Goal: Transaction & Acquisition: Purchase product/service

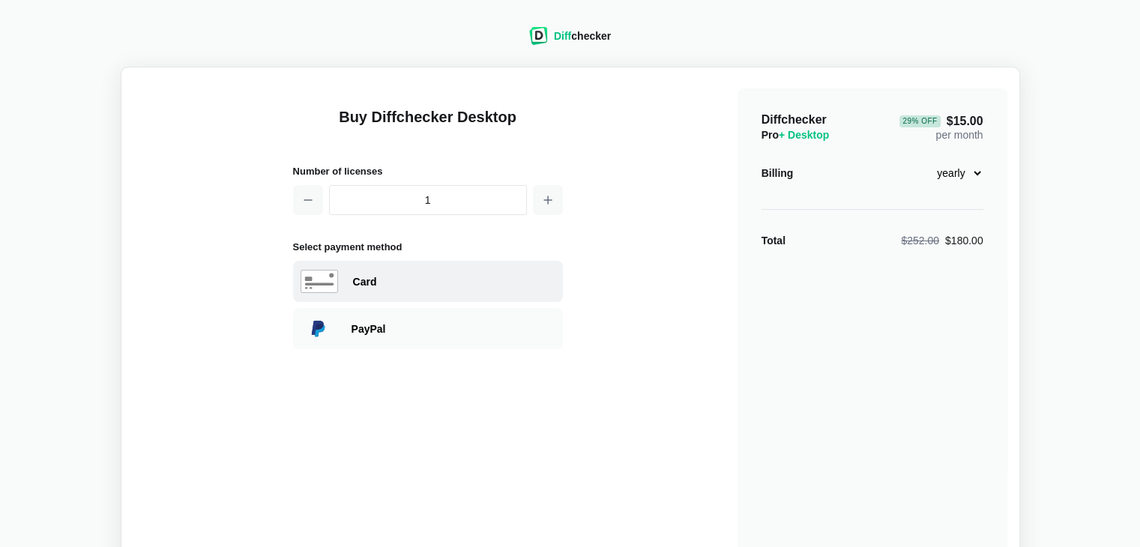
click at [372, 282] on div "Card" at bounding box center [454, 281] width 202 height 15
select select "[GEOGRAPHIC_DATA]"
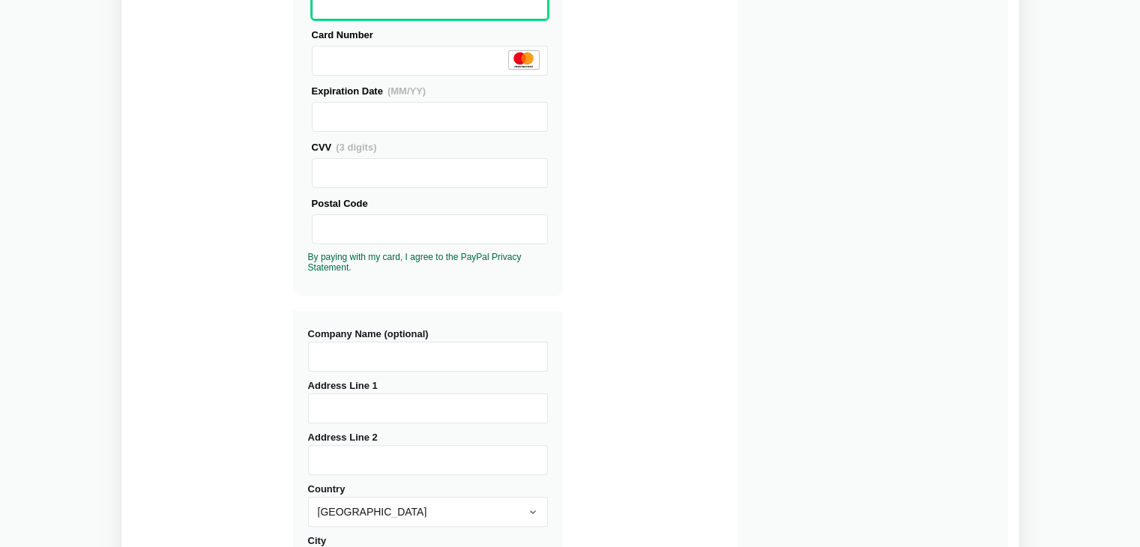
scroll to position [287, 0]
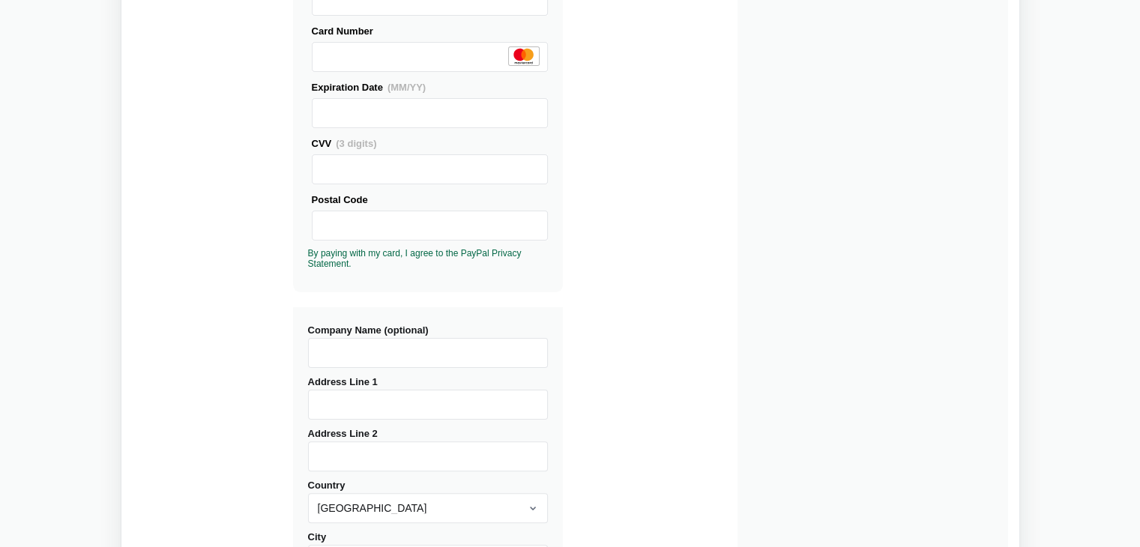
click at [342, 345] on input "Company Name (optional)" at bounding box center [428, 353] width 240 height 30
type input "Addinol Lube Oil OÜ"
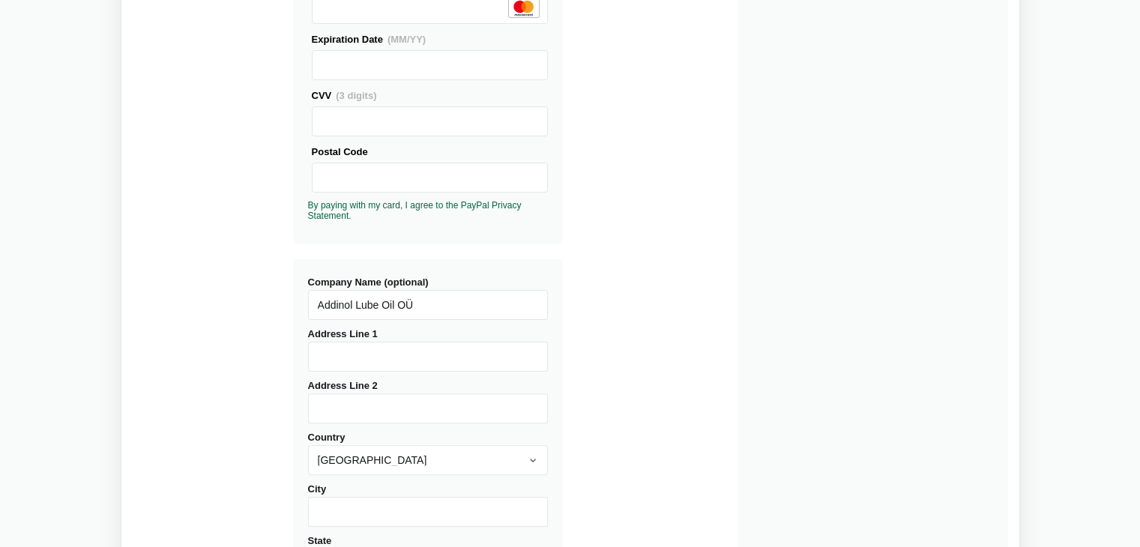
scroll to position [336, 0]
click at [399, 360] on input "Address Line 1" at bounding box center [428, 356] width 240 height 30
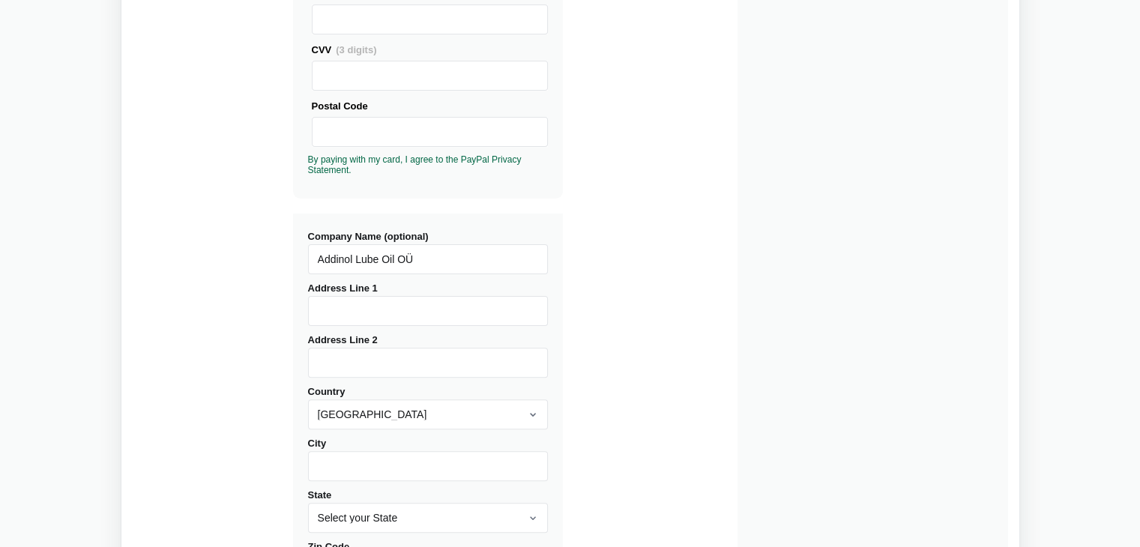
scroll to position [381, 0]
click at [378, 415] on select "[GEOGRAPHIC_DATA] [GEOGRAPHIC_DATA] [GEOGRAPHIC_DATA] [GEOGRAPHIC_DATA] [US_STA…" at bounding box center [428, 414] width 240 height 30
select select "[GEOGRAPHIC_DATA]"
click at [308, 399] on select "[GEOGRAPHIC_DATA] [GEOGRAPHIC_DATA] [GEOGRAPHIC_DATA] [GEOGRAPHIC_DATA] [US_STA…" at bounding box center [428, 414] width 240 height 30
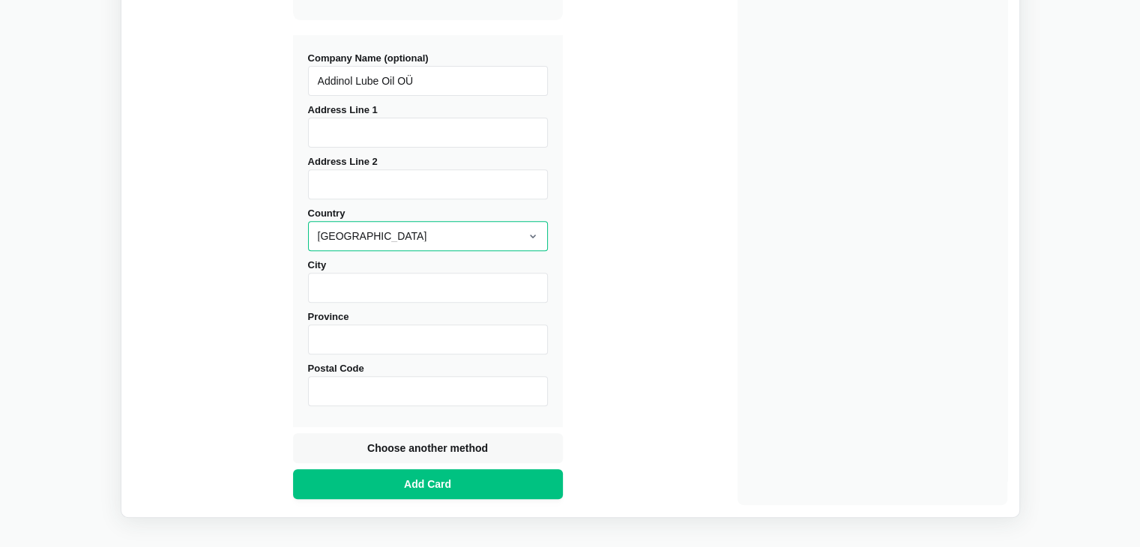
scroll to position [565, 0]
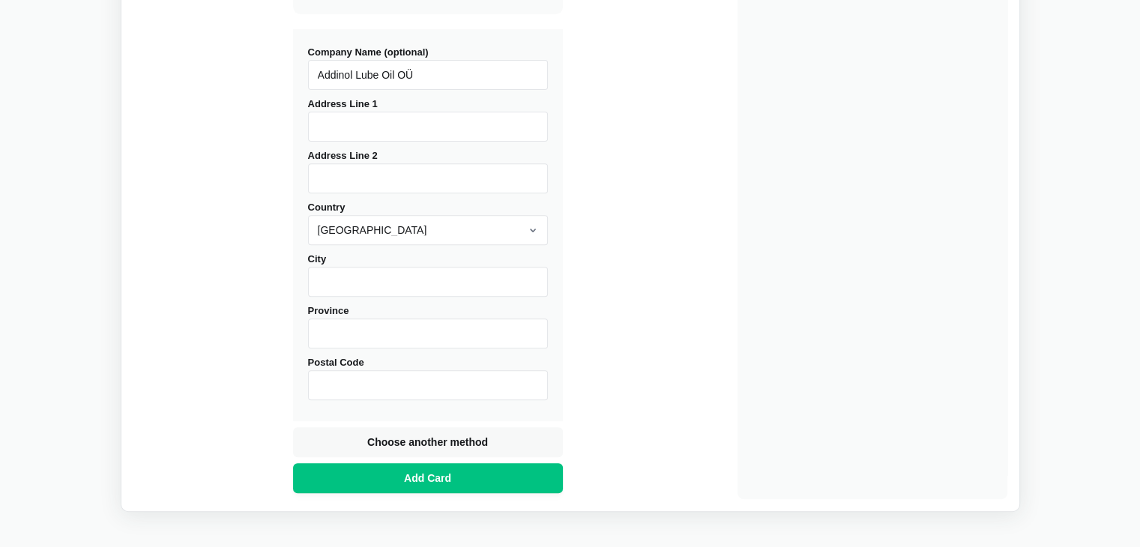
click at [341, 285] on input "City" at bounding box center [428, 282] width 240 height 30
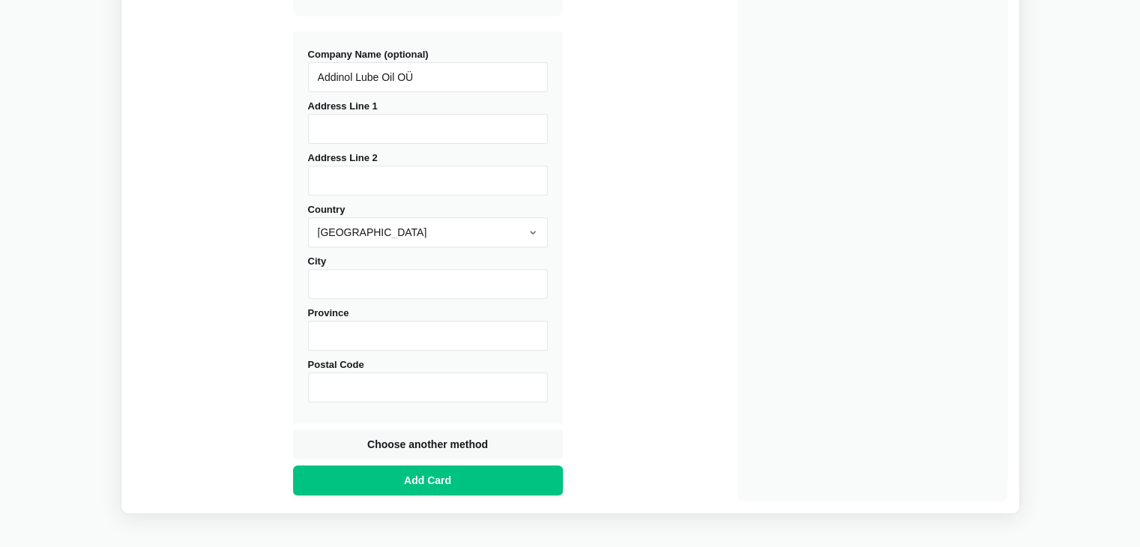
scroll to position [596, 0]
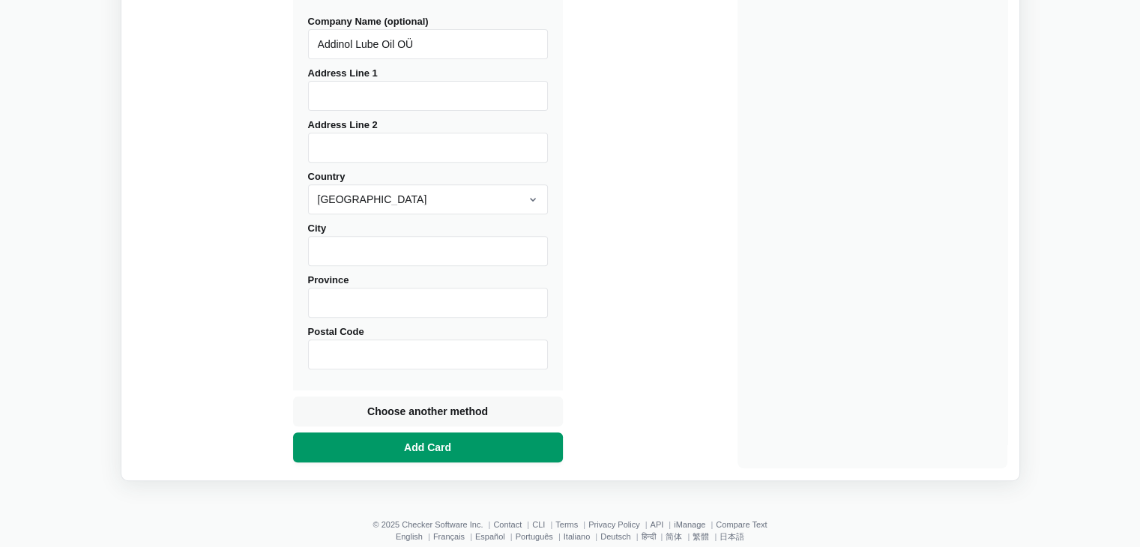
click at [429, 452] on span "Add Card" at bounding box center [427, 447] width 53 height 15
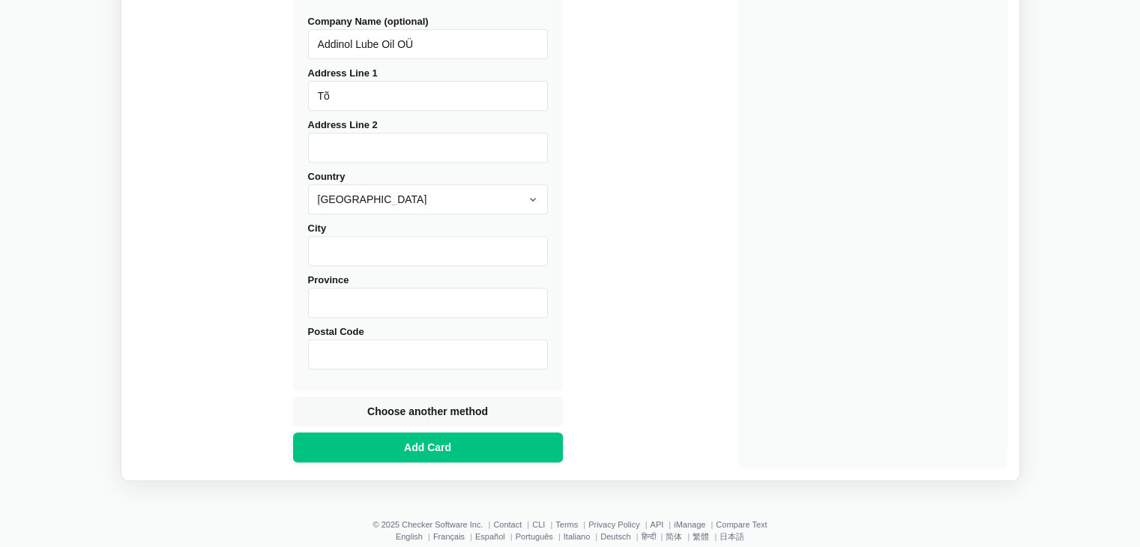
type input "T"
type input "Lao tee 1"
click at [330, 242] on input "City" at bounding box center [428, 251] width 240 height 30
type input "Tõrvandi"
click at [330, 347] on input "Postal Code" at bounding box center [428, 354] width 240 height 30
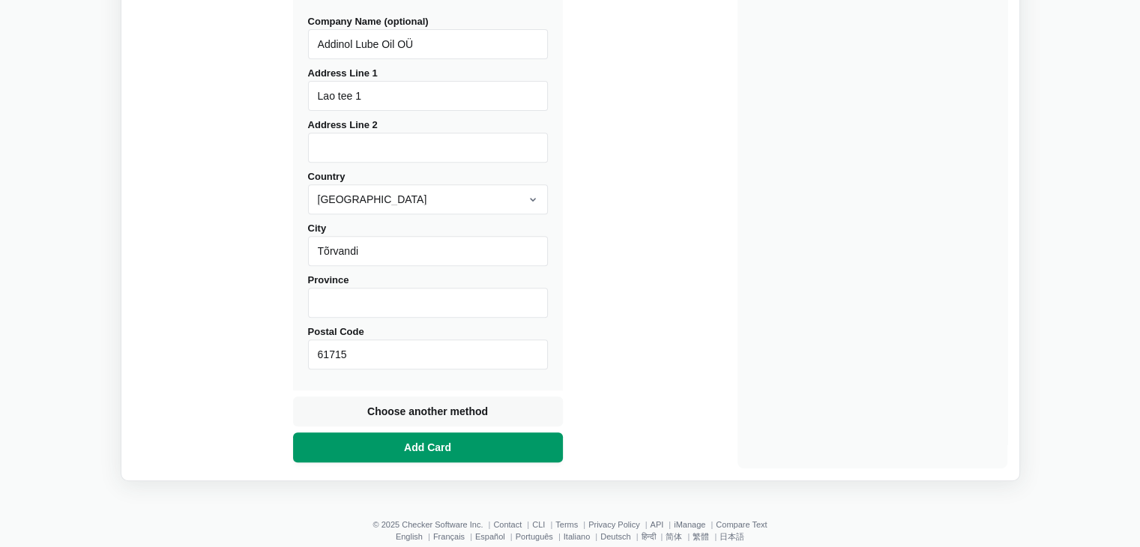
type input "61715"
click at [428, 444] on span "Add Card" at bounding box center [427, 447] width 53 height 15
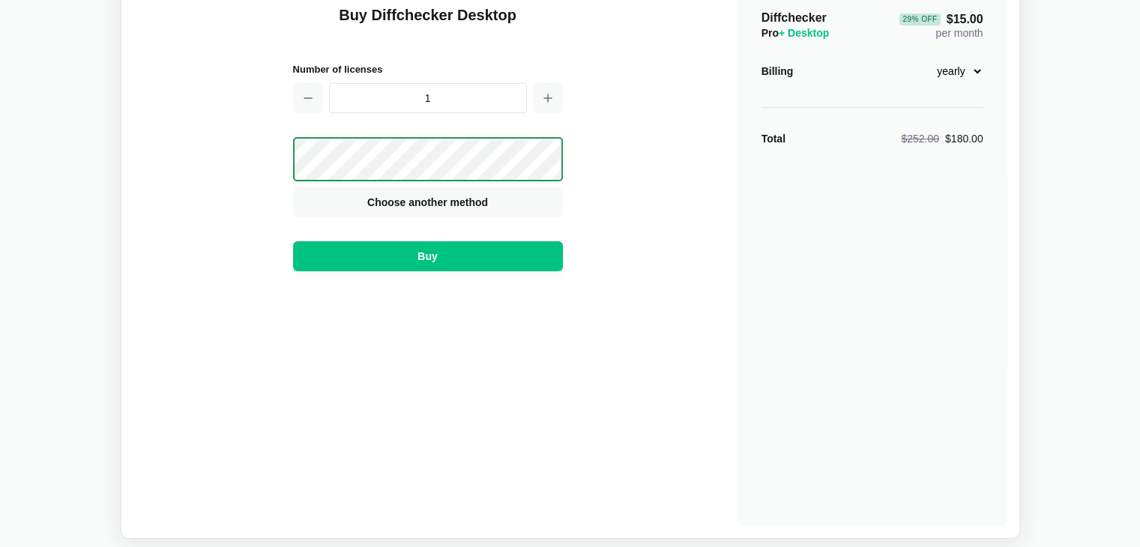
scroll to position [100, 0]
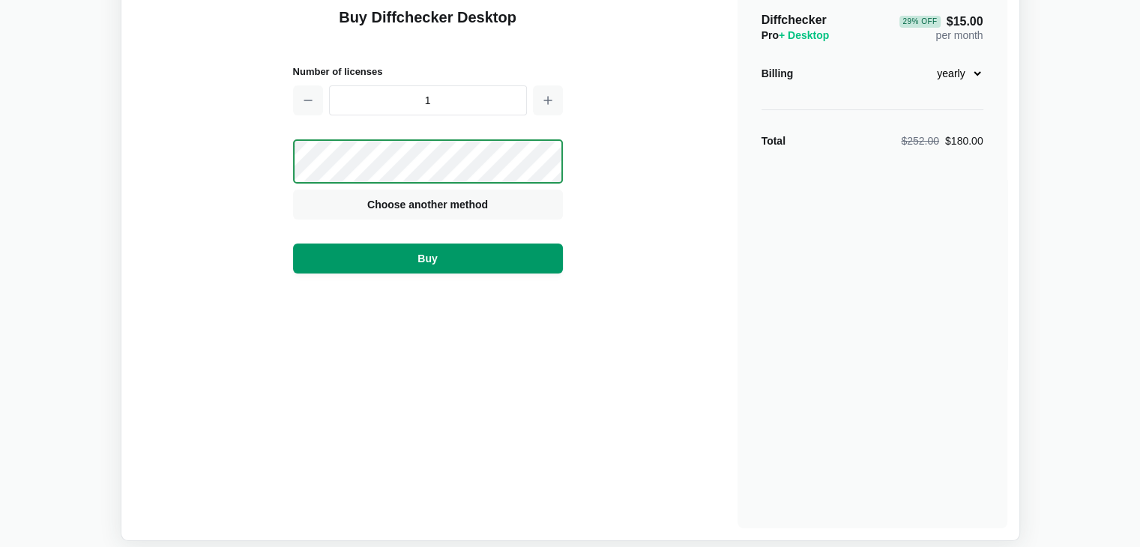
click at [414, 258] on button "Buy" at bounding box center [428, 259] width 270 height 30
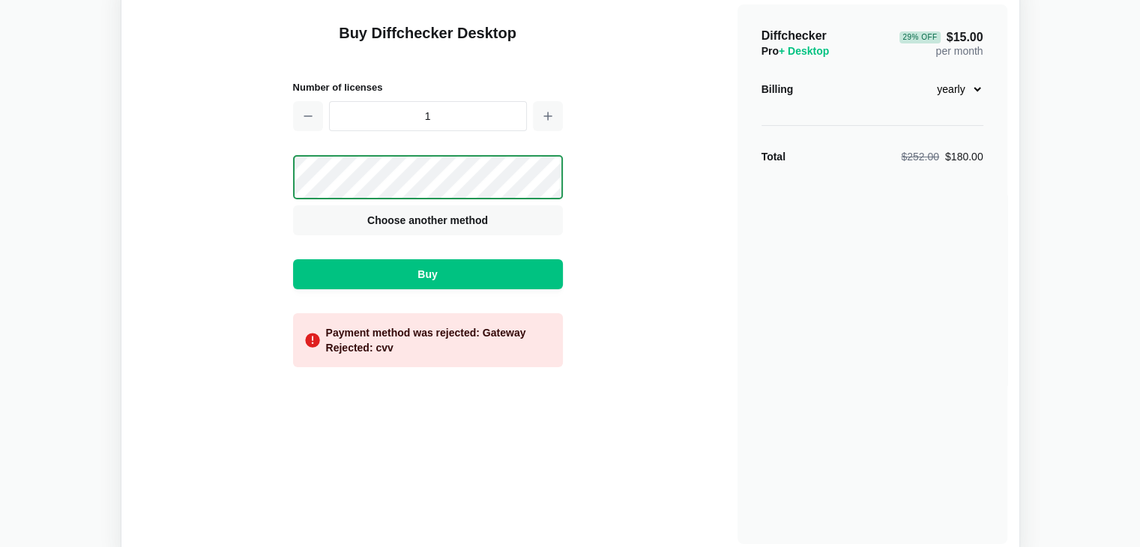
scroll to position [84, 0]
click at [362, 343] on div "Payment method was rejected: Gateway Rejected: cvv" at bounding box center [438, 340] width 225 height 30
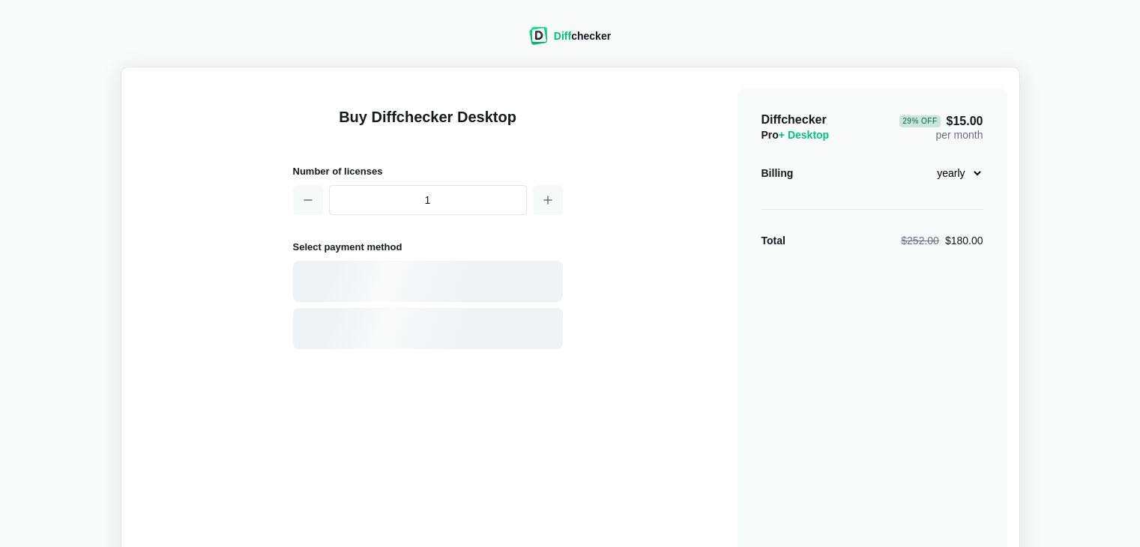
scroll to position [84, 0]
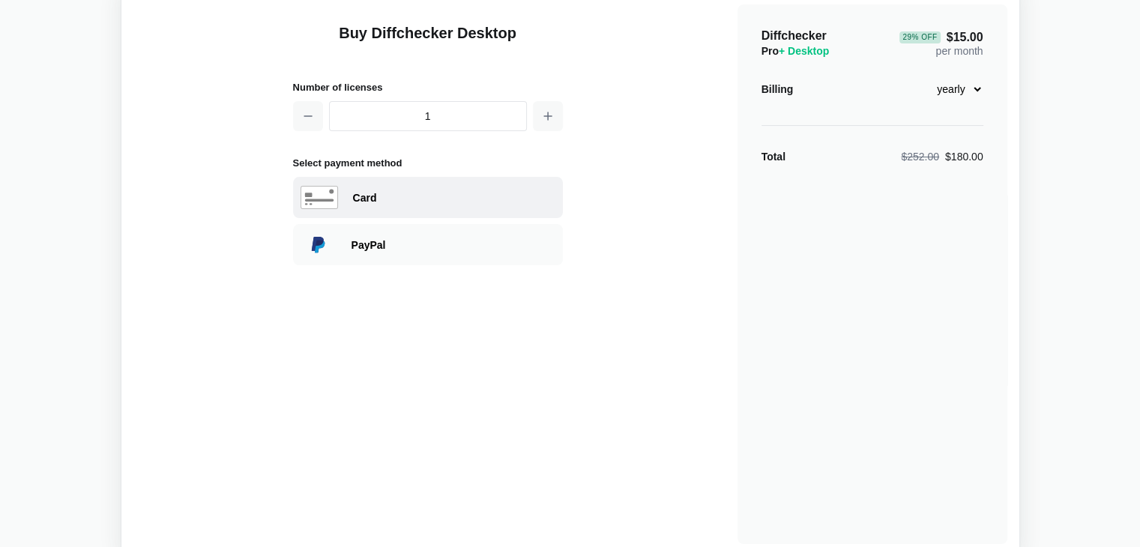
click at [357, 190] on div "Card" at bounding box center [454, 197] width 202 height 15
select select "[GEOGRAPHIC_DATA]"
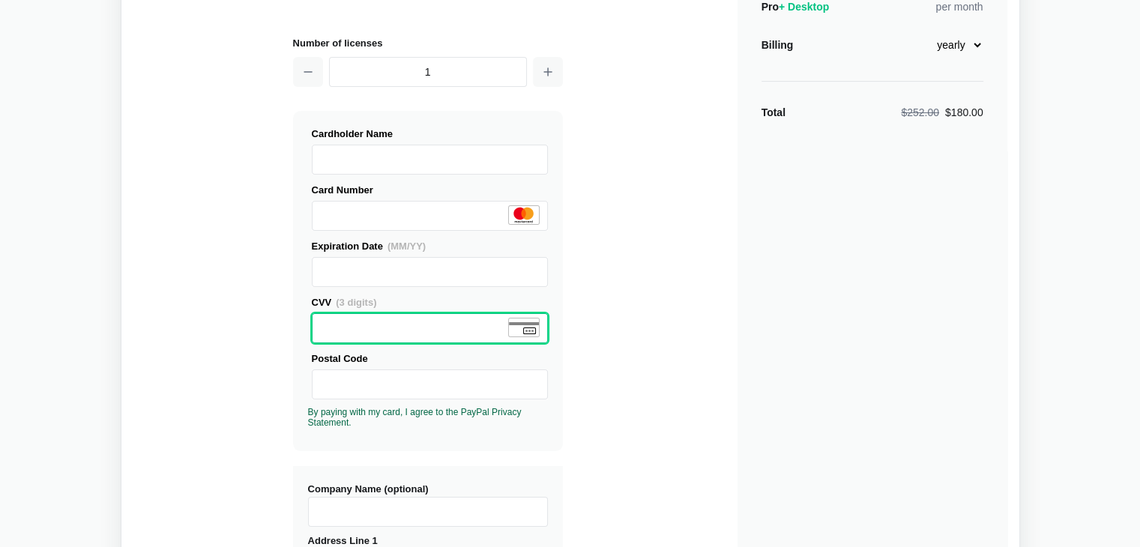
scroll to position [129, 0]
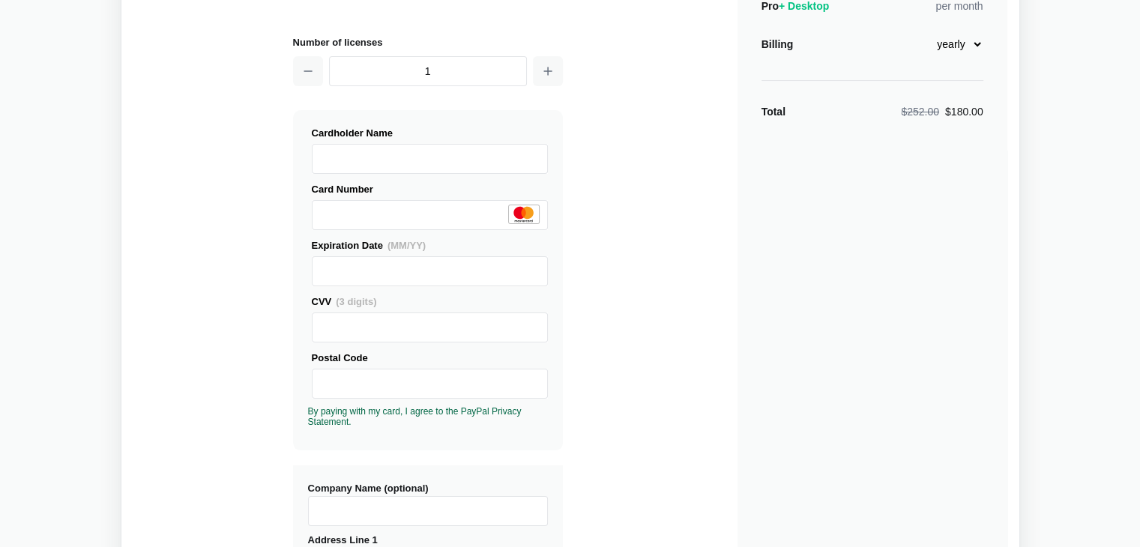
click at [683, 432] on div "Buy Diffchecker Desktop Number of licenses 1 Visa MasterCard Union Pay American…" at bounding box center [570, 443] width 874 height 985
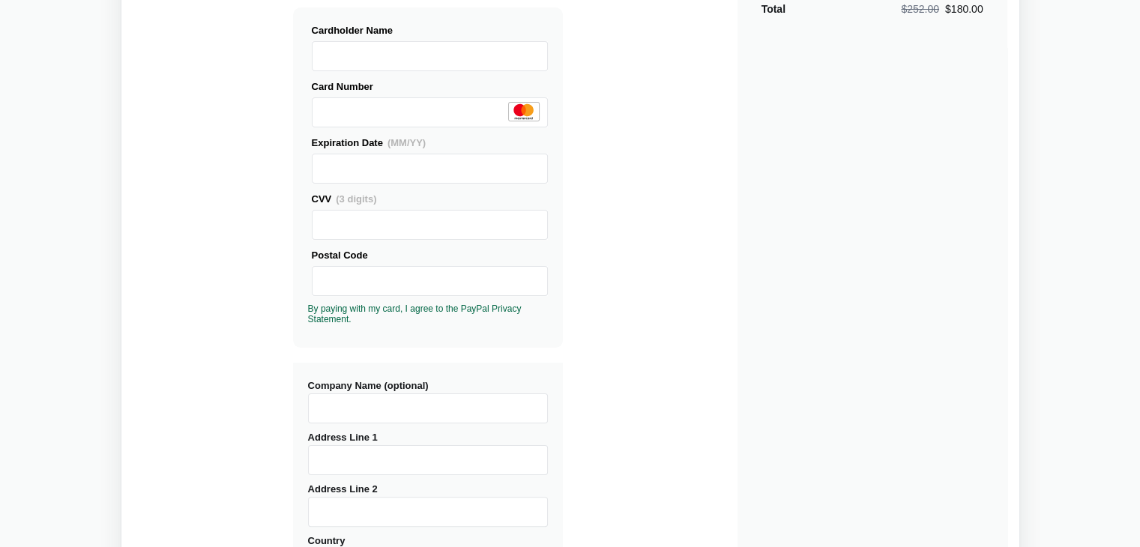
scroll to position [233, 0]
click at [490, 401] on input "Company Name (optional)" at bounding box center [428, 407] width 240 height 30
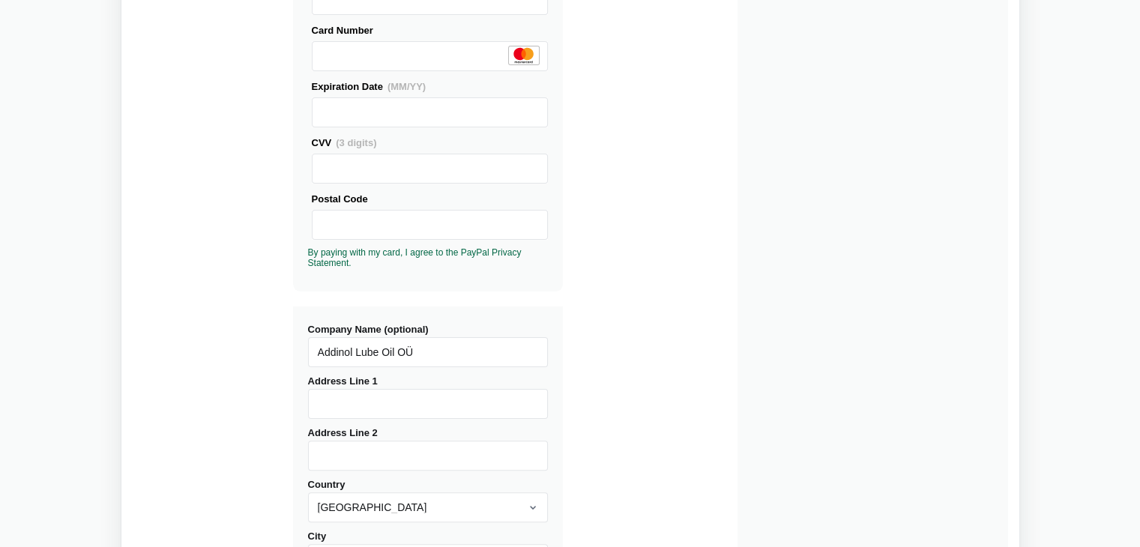
scroll to position [338, 0]
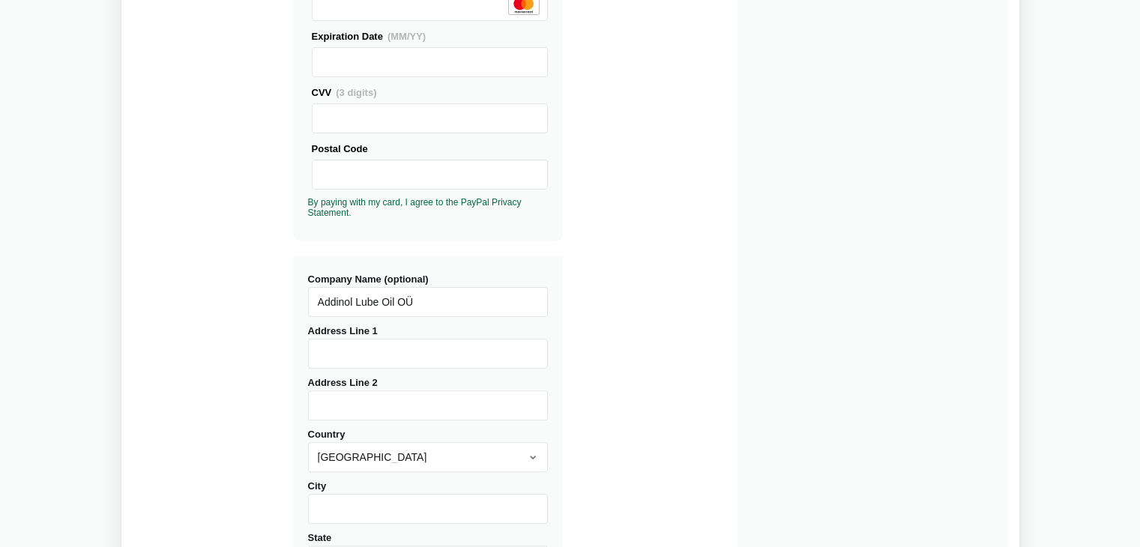
type input "Addinol Lube Oil OÜ"
click at [441, 359] on input "Address Line 1" at bounding box center [428, 354] width 240 height 30
type input "Lao tee 1"
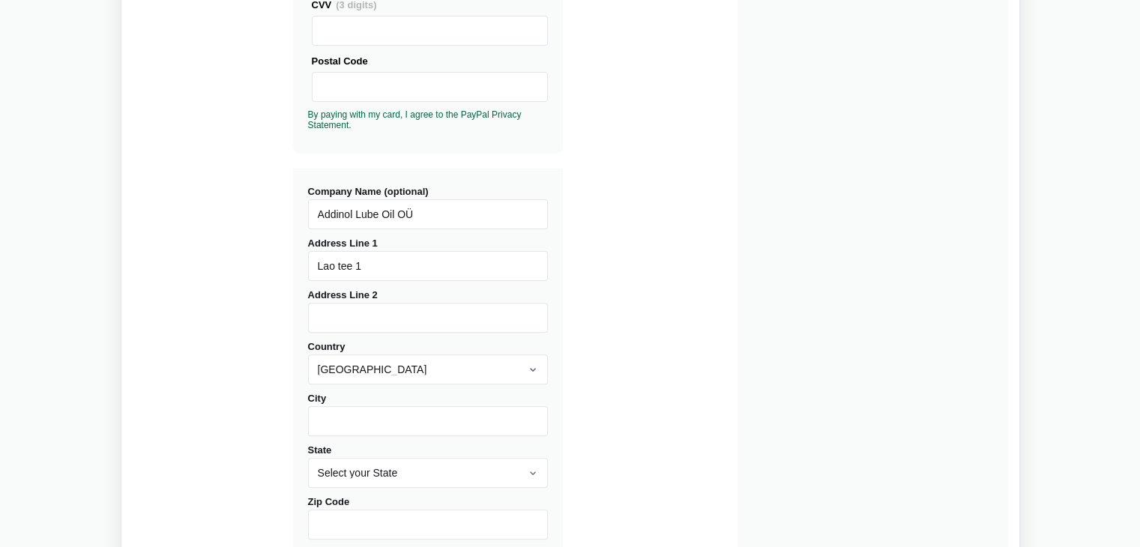
scroll to position [426, 0]
click at [519, 369] on select "[GEOGRAPHIC_DATA] [GEOGRAPHIC_DATA] [GEOGRAPHIC_DATA] [GEOGRAPHIC_DATA] [US_STA…" at bounding box center [428, 369] width 240 height 30
select select "[GEOGRAPHIC_DATA]"
click at [308, 354] on select "[GEOGRAPHIC_DATA] [GEOGRAPHIC_DATA] [GEOGRAPHIC_DATA] [GEOGRAPHIC_DATA] [US_STA…" at bounding box center [428, 369] width 240 height 30
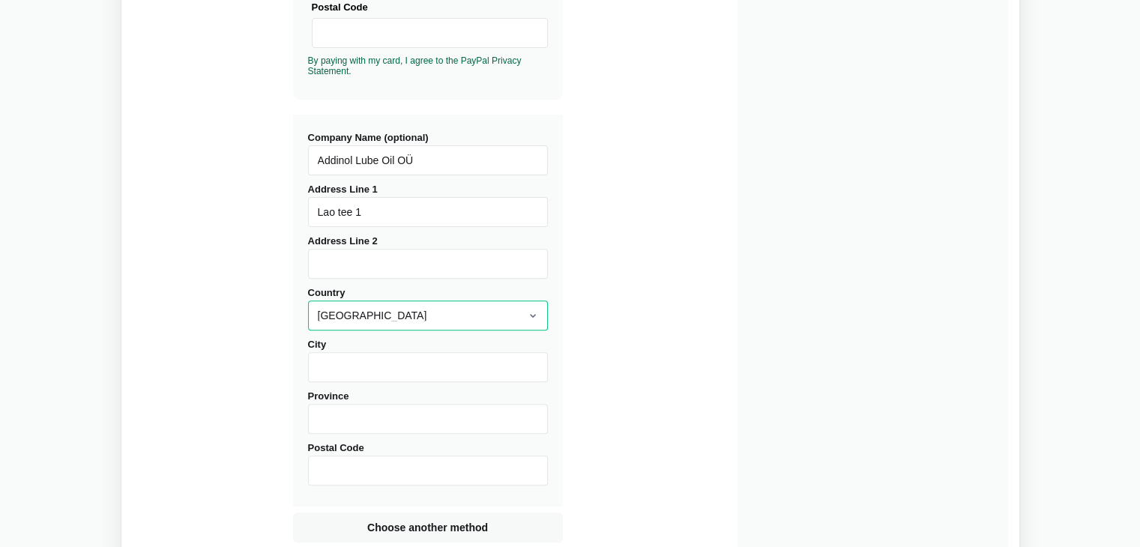
scroll to position [486, 0]
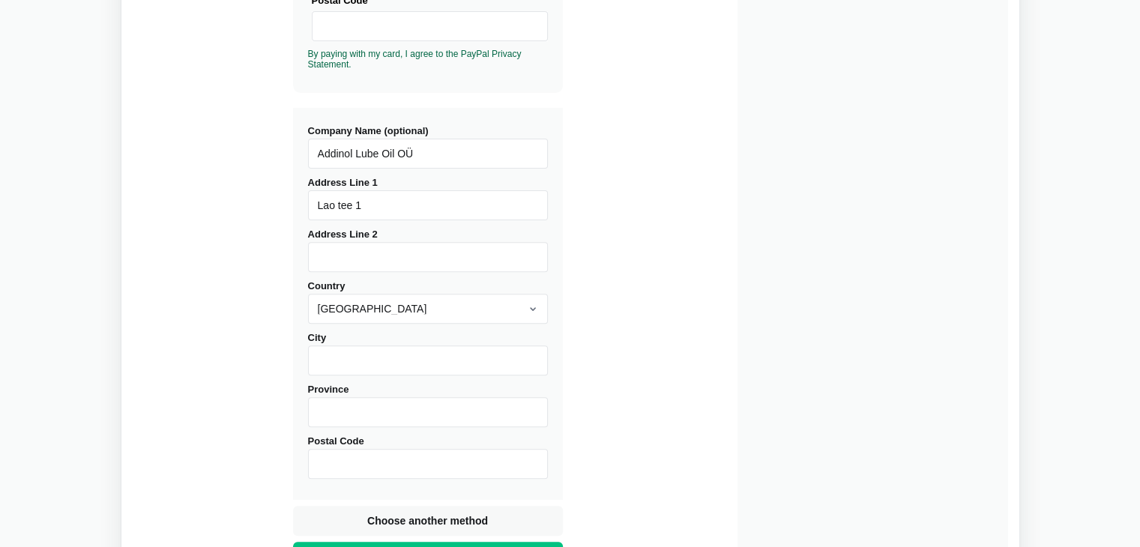
click at [434, 357] on input "City" at bounding box center [428, 360] width 240 height 30
type input "Tõrvandi"
click at [389, 405] on input "Province" at bounding box center [428, 412] width 240 height 30
type input "Tartumaa"
click at [354, 471] on input "Postal Code" at bounding box center [428, 464] width 240 height 30
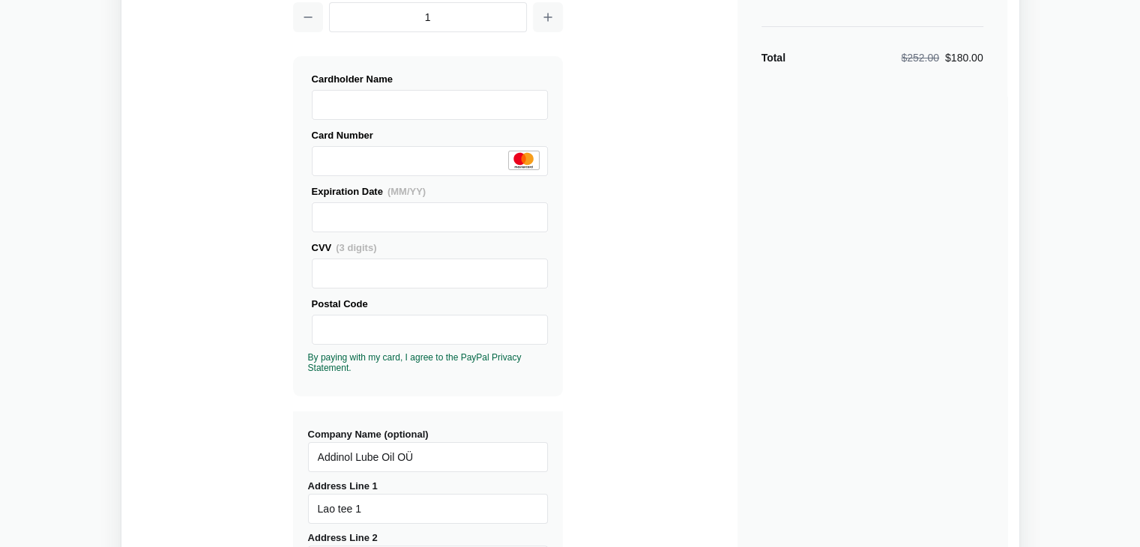
scroll to position [148, 0]
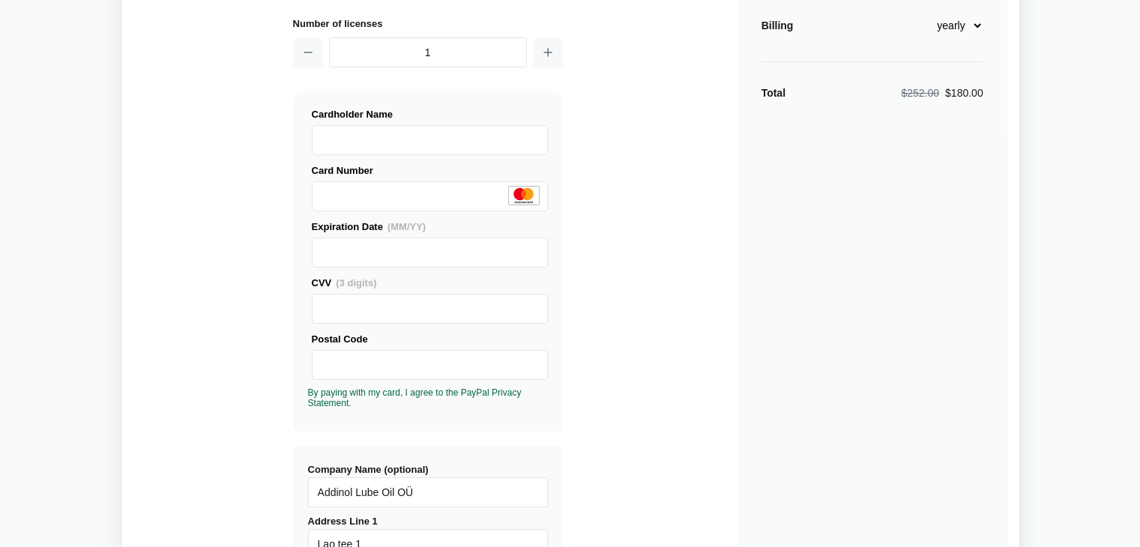
type input "61715"
click at [646, 304] on div "Buy Diffchecker Desktop Number of licenses 1 Visa MasterCard Union Pay American…" at bounding box center [570, 424] width 874 height 985
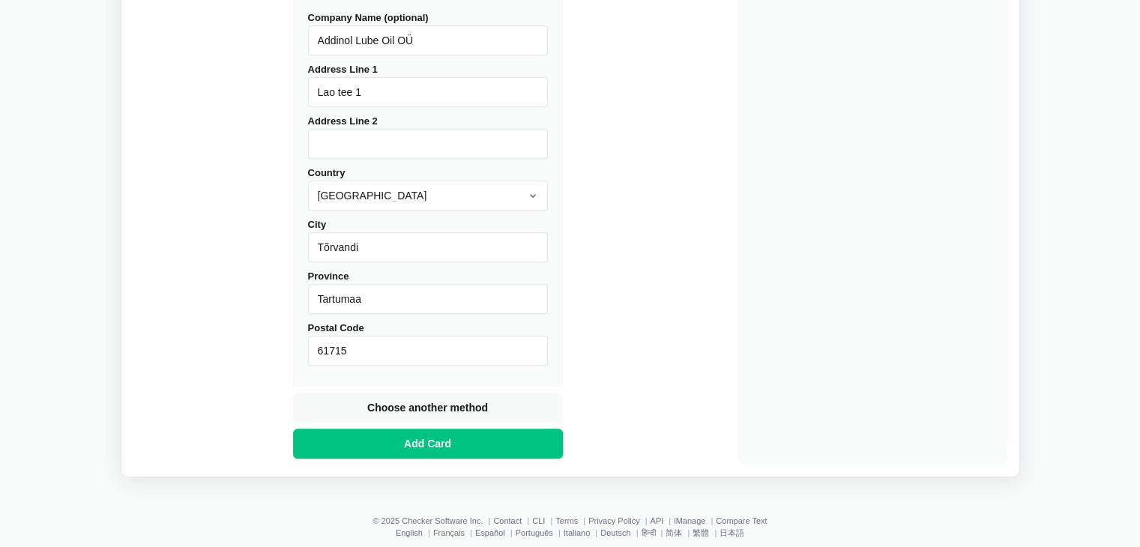
scroll to position [611, 0]
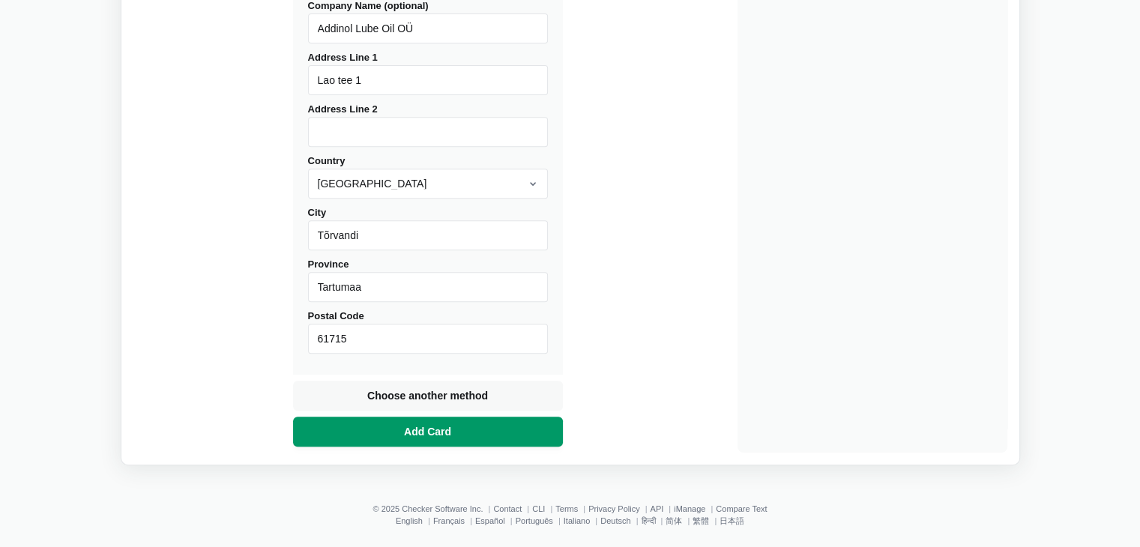
click at [450, 431] on span "Add Card" at bounding box center [427, 431] width 53 height 15
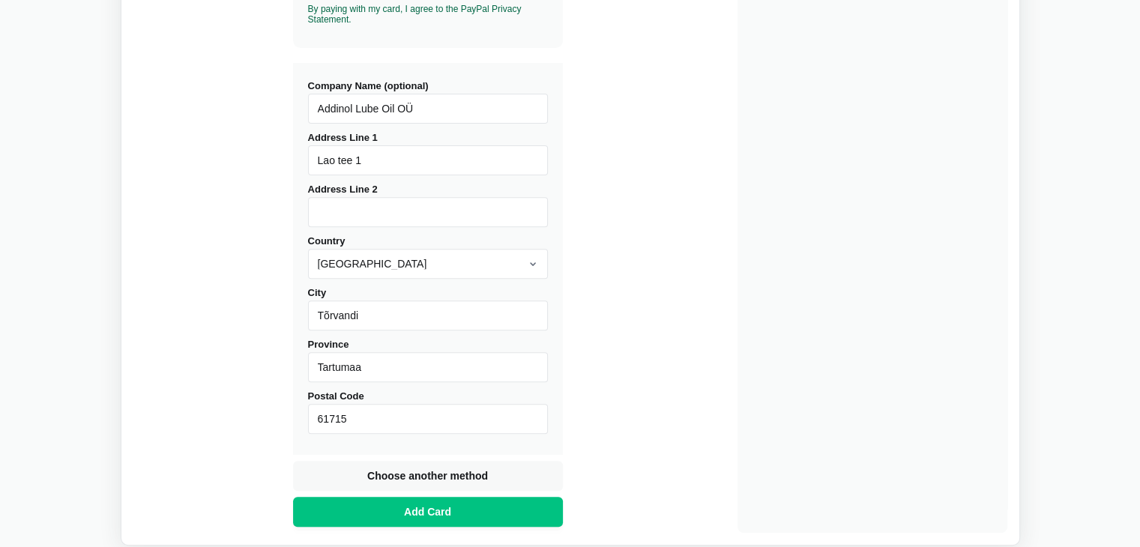
scroll to position [539, 0]
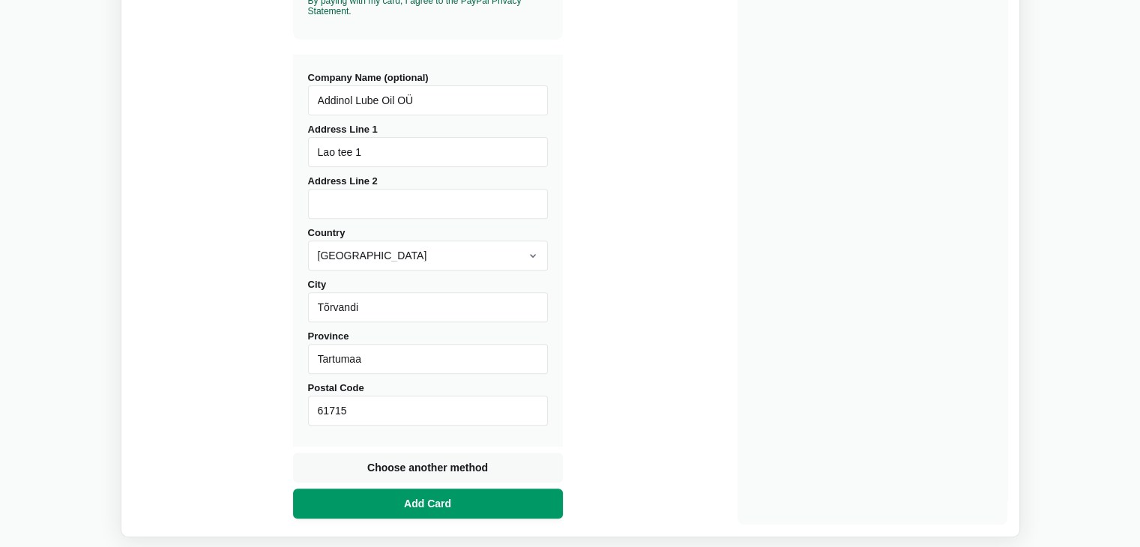
click at [468, 507] on button "Add Card" at bounding box center [428, 504] width 270 height 30
click at [445, 498] on span "Add Card" at bounding box center [427, 503] width 53 height 15
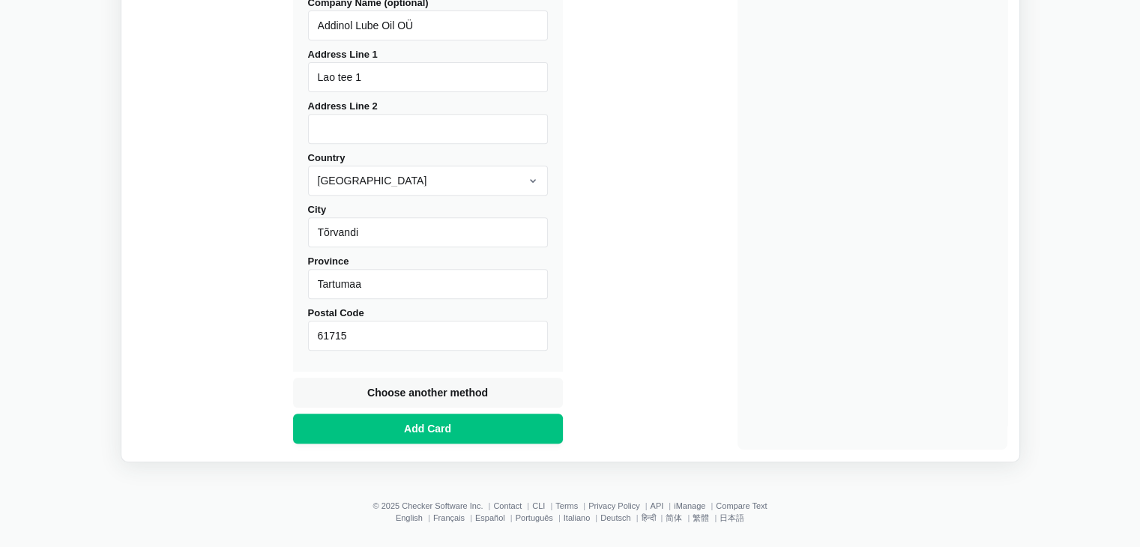
scroll to position [621, 0]
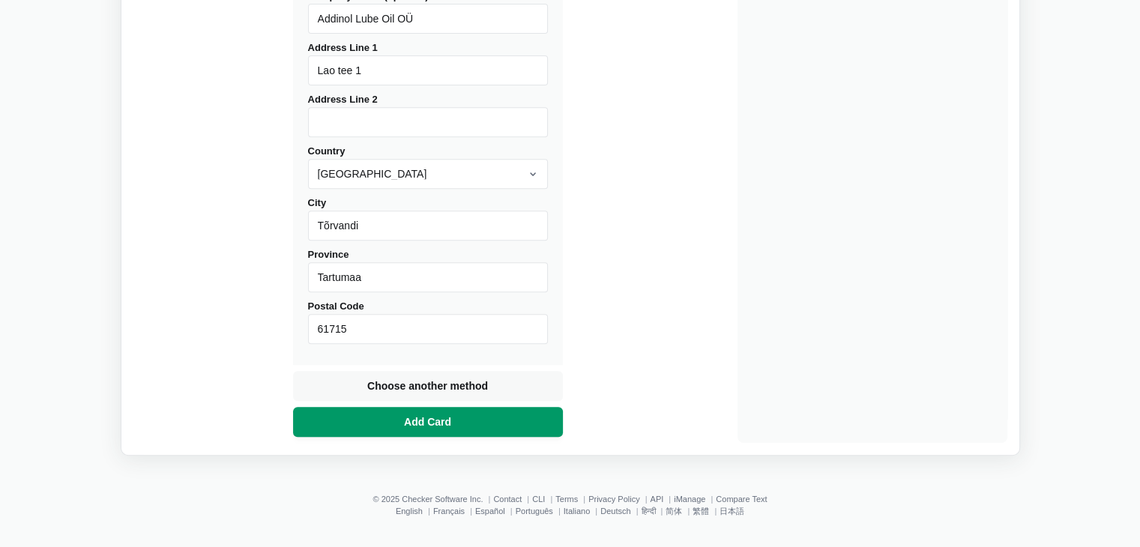
click at [387, 423] on button "Add Card" at bounding box center [428, 422] width 270 height 30
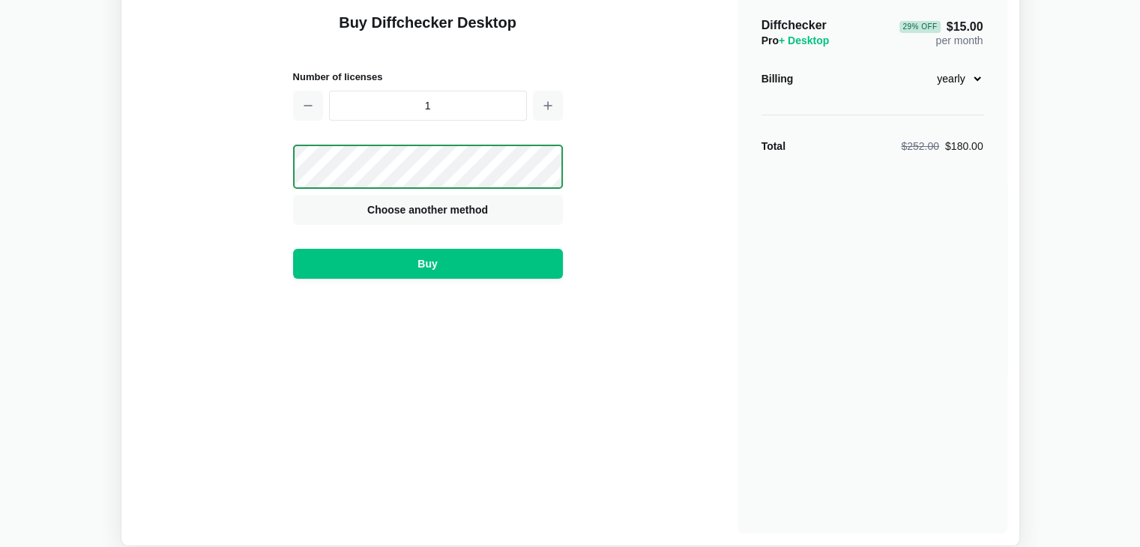
scroll to position [93, 0]
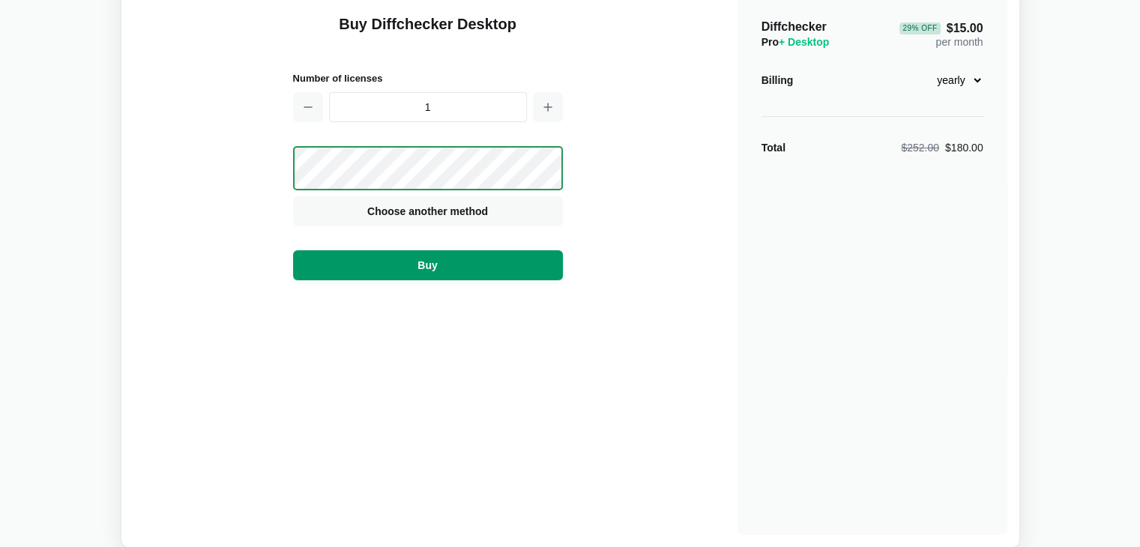
click at [447, 267] on button "Buy" at bounding box center [428, 265] width 270 height 30
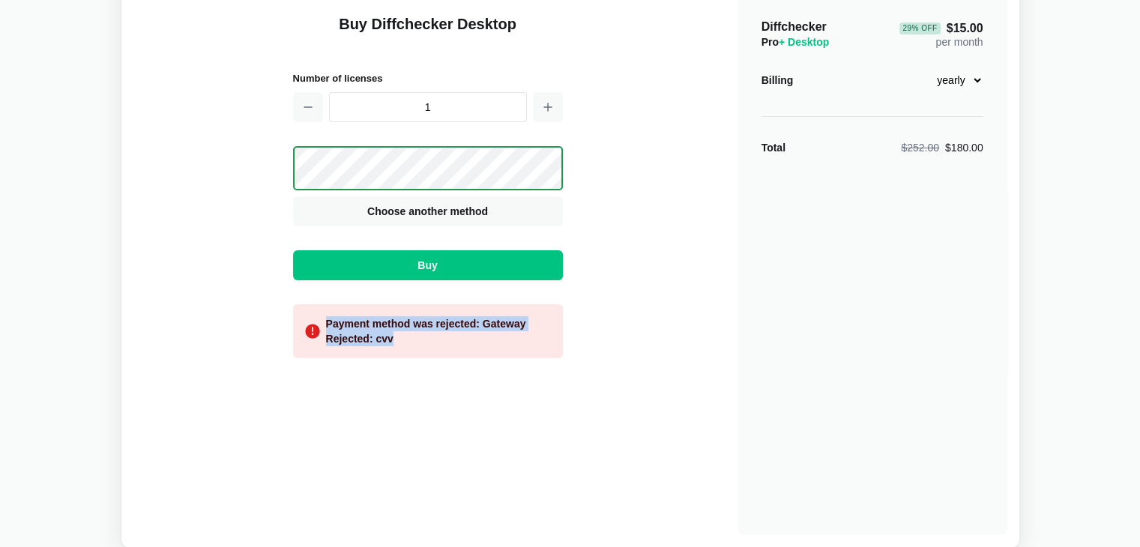
drag, startPoint x: 414, startPoint y: 348, endPoint x: 327, endPoint y: 324, distance: 90.2
click at [327, 324] on div "Payment method was rejected: Gateway Rejected: cvv" at bounding box center [428, 331] width 270 height 54
click at [539, 447] on div "Buy Diffchecker Desktop Number of licenses 1 Visa MasterCard Union Pay American…" at bounding box center [428, 265] width 270 height 539
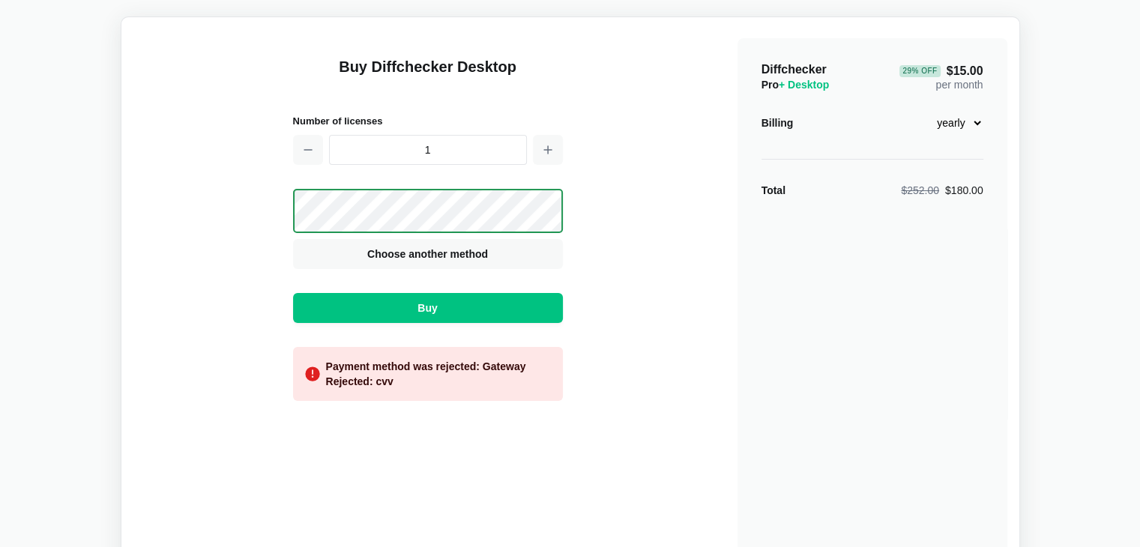
scroll to position [68, 0]
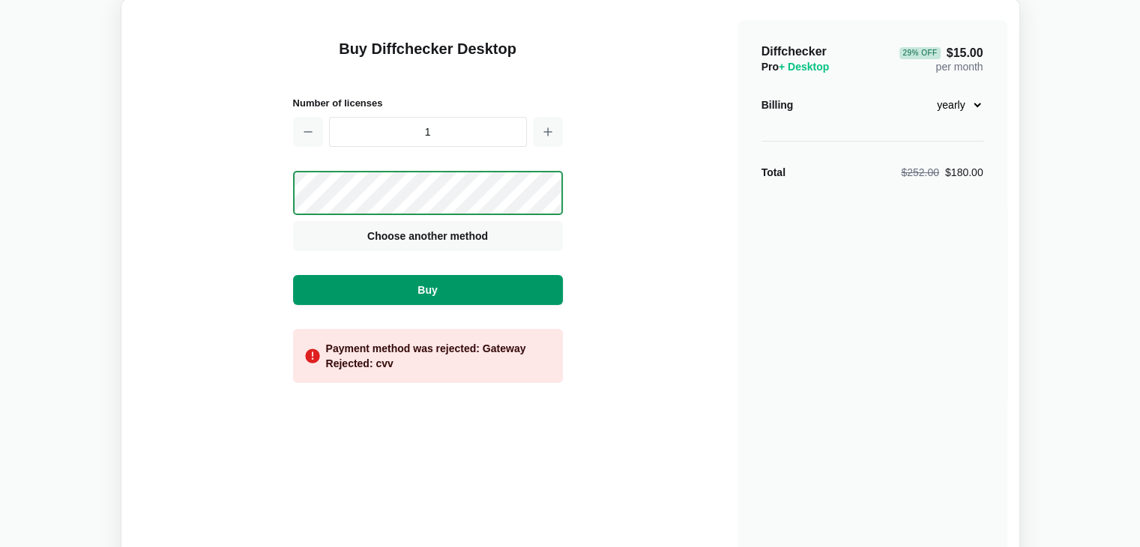
click at [477, 285] on button "Buy" at bounding box center [428, 290] width 270 height 30
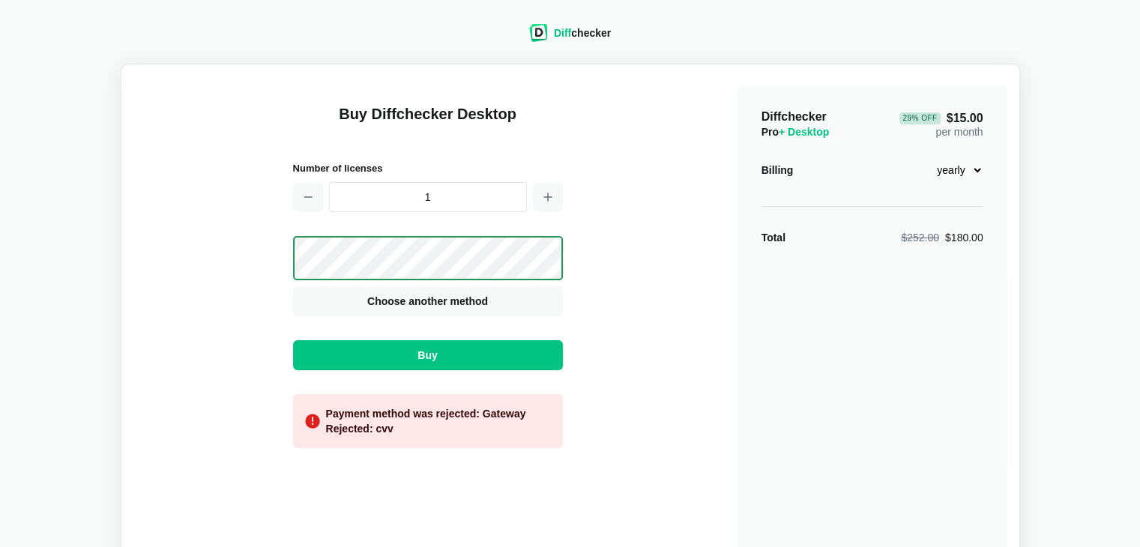
scroll to position [0, 0]
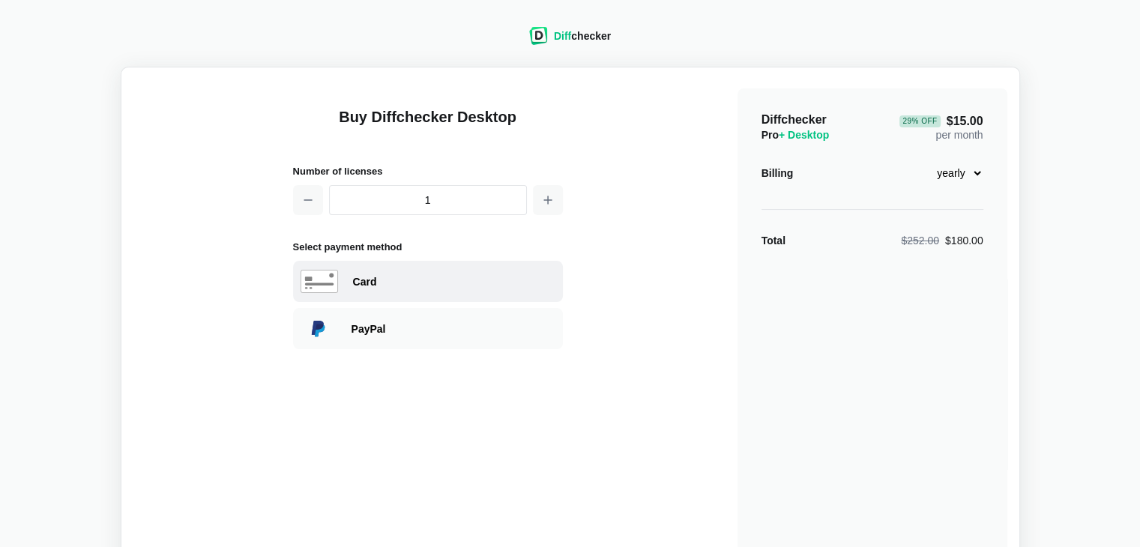
click at [399, 283] on div "Card" at bounding box center [454, 281] width 202 height 15
select select "[GEOGRAPHIC_DATA]"
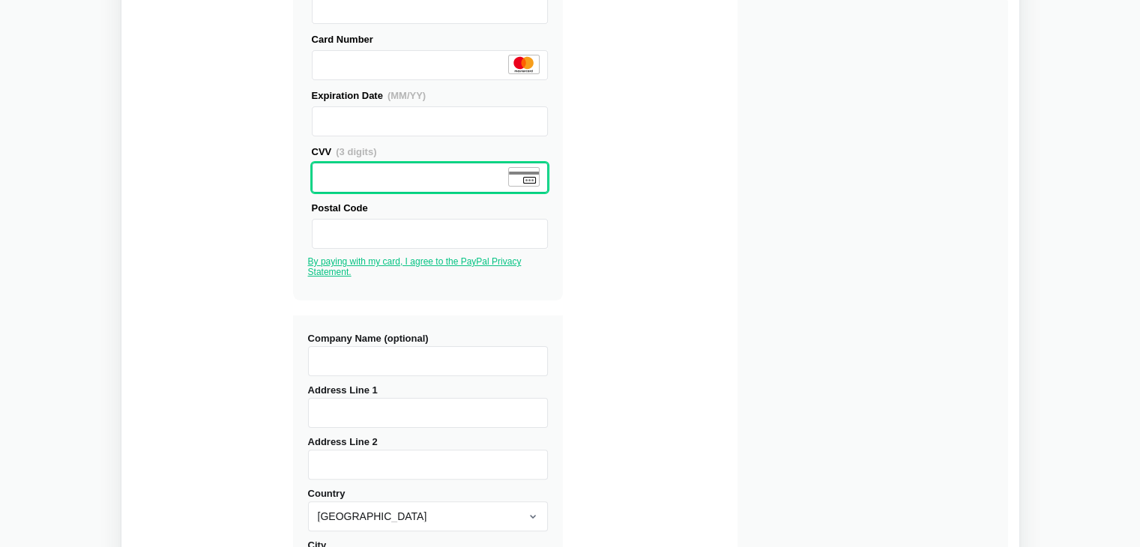
scroll to position [282, 0]
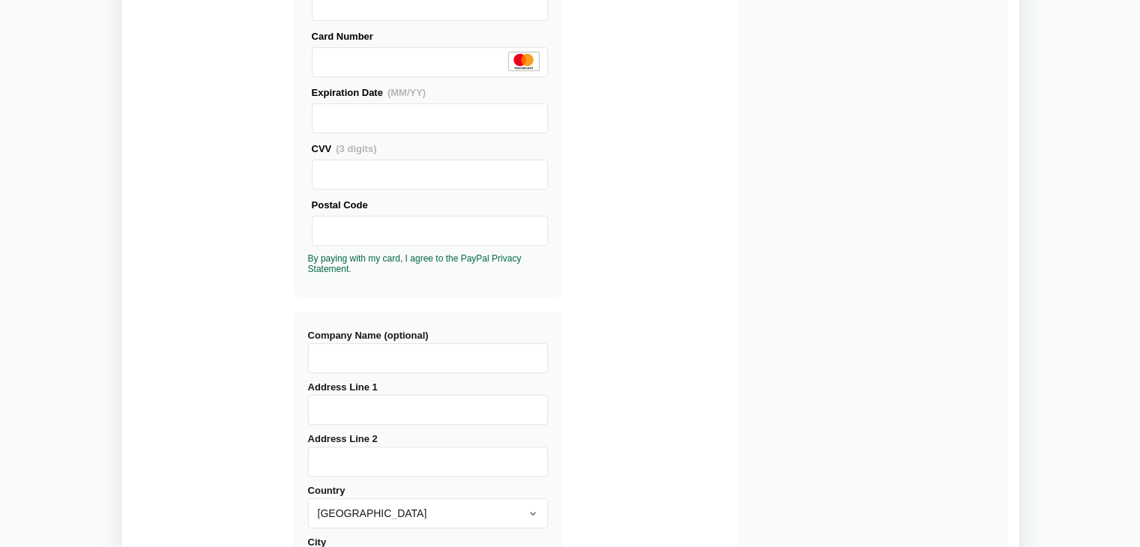
click at [357, 349] on input "Company Name (optional)" at bounding box center [428, 358] width 240 height 30
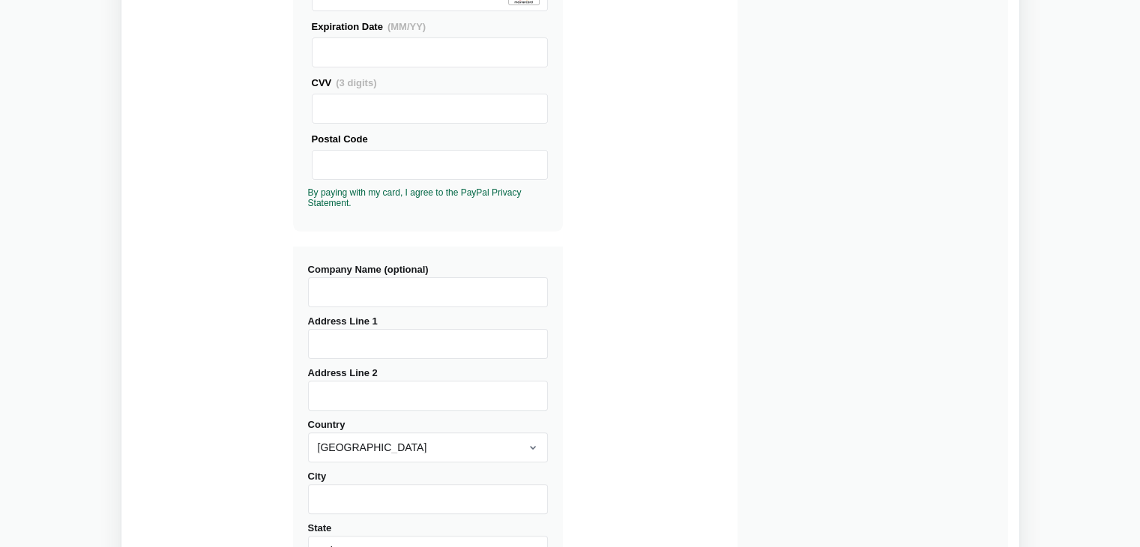
scroll to position [349, 0]
type input "Addinol Lube Oil"
click at [342, 330] on input "Address Line 1" at bounding box center [428, 342] width 240 height 30
type input "T"
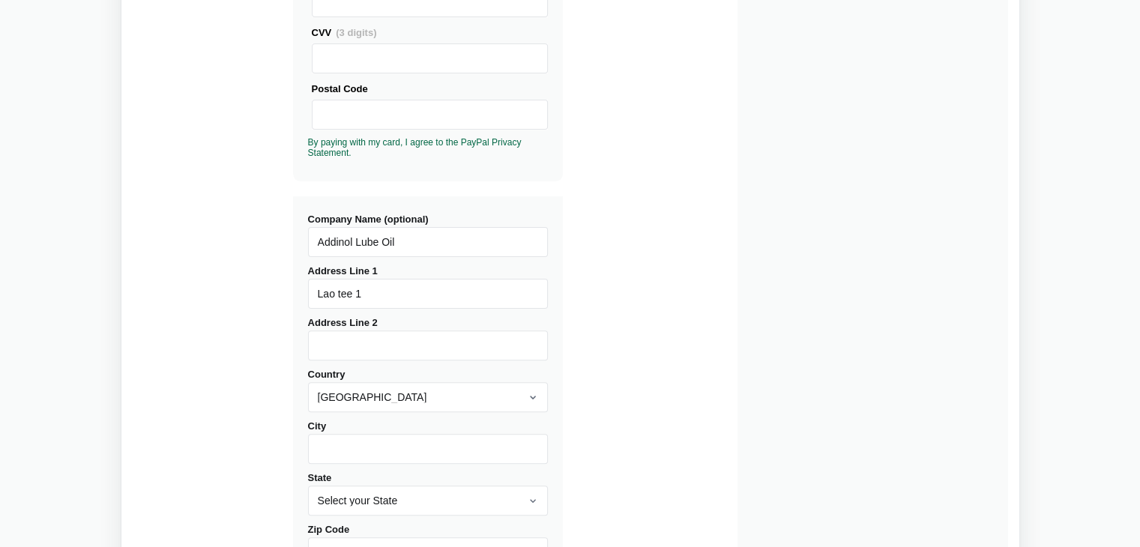
scroll to position [408, 0]
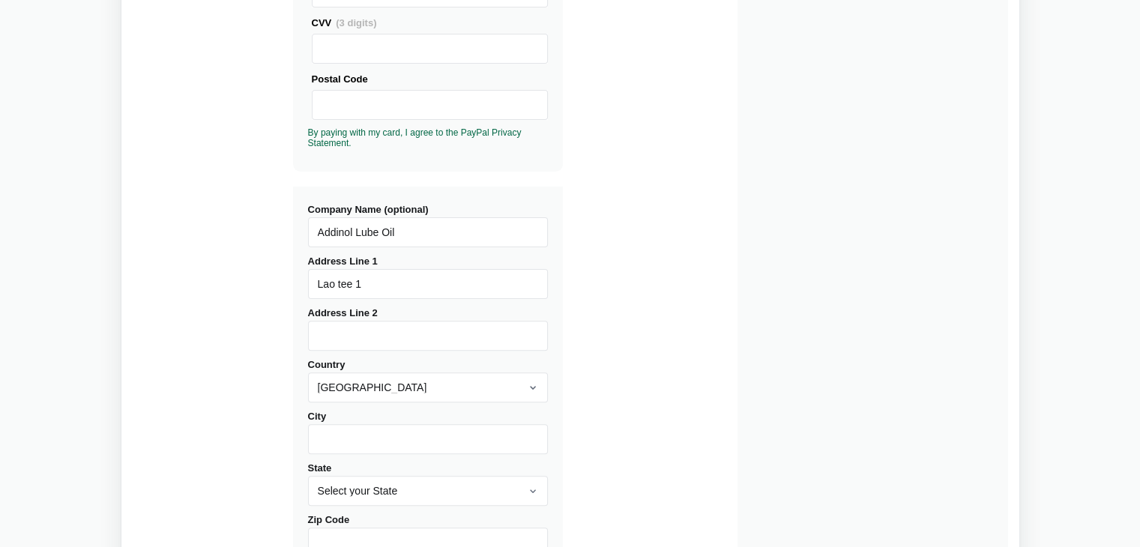
type input "Lao tee 1"
click at [384, 384] on select "[GEOGRAPHIC_DATA] [GEOGRAPHIC_DATA] [GEOGRAPHIC_DATA] [GEOGRAPHIC_DATA] [US_STA…" at bounding box center [428, 387] width 240 height 30
select select "[GEOGRAPHIC_DATA]"
click at [308, 372] on select "[GEOGRAPHIC_DATA] [GEOGRAPHIC_DATA] [GEOGRAPHIC_DATA] [GEOGRAPHIC_DATA] [US_STA…" at bounding box center [428, 387] width 240 height 30
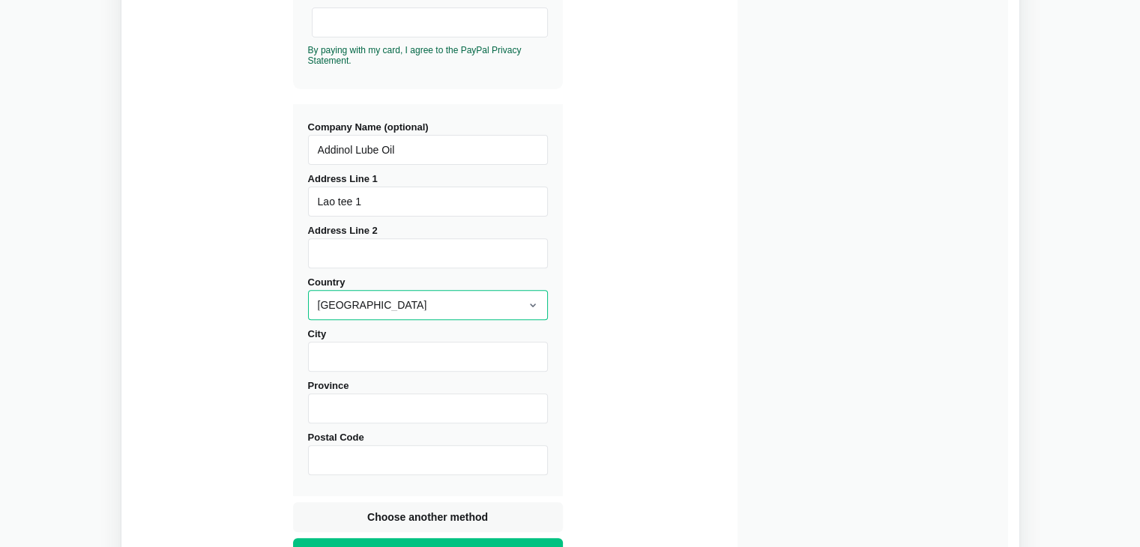
scroll to position [497, 0]
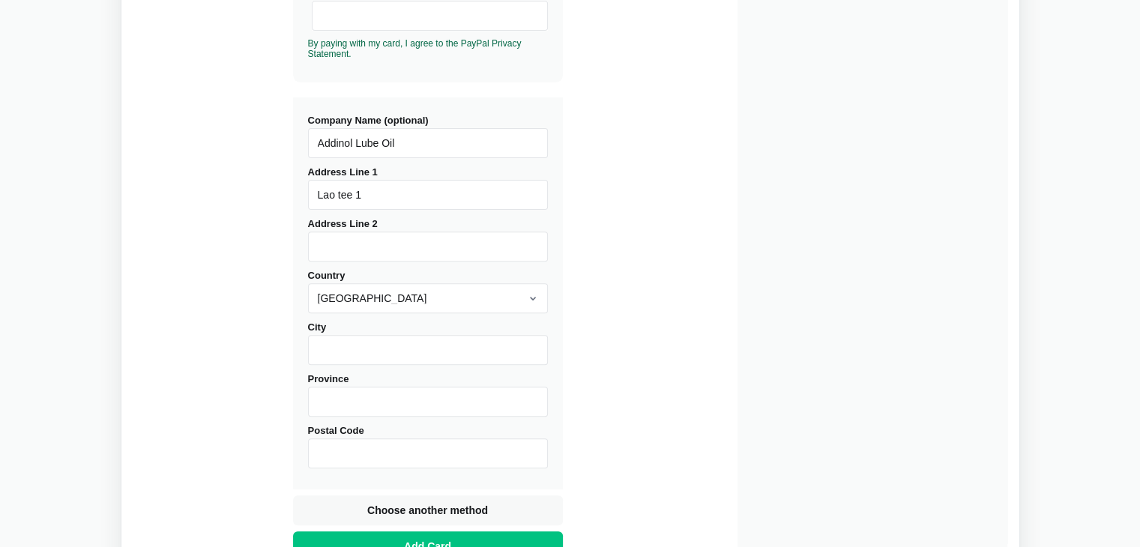
click at [348, 342] on input "City" at bounding box center [428, 350] width 240 height 30
type input "Tõrvandi"
click at [357, 402] on input "Province" at bounding box center [428, 402] width 240 height 30
type input "Tartumaa"
click at [330, 439] on input "Postal Code" at bounding box center [428, 453] width 240 height 30
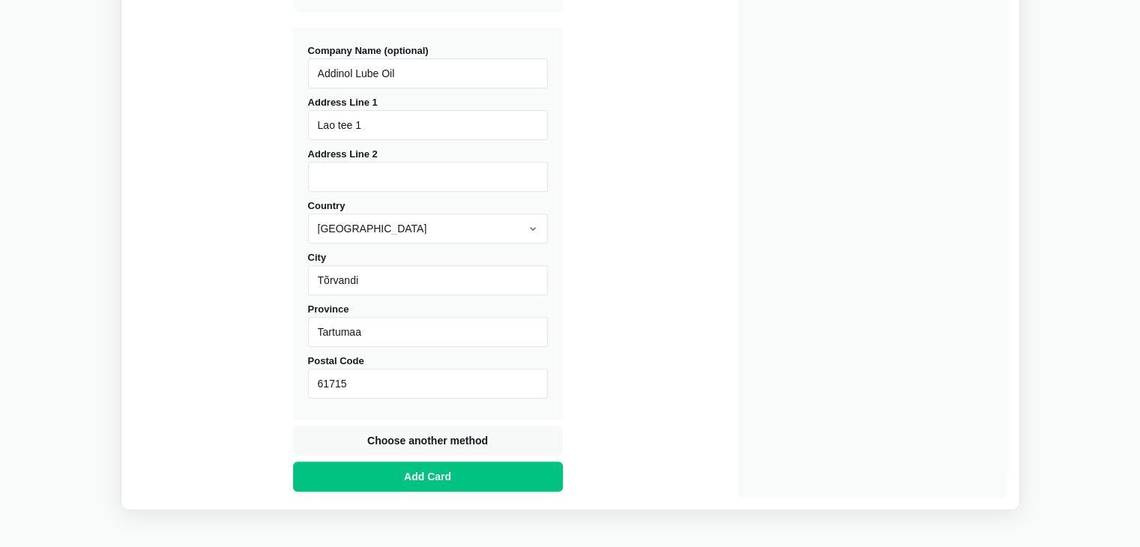
scroll to position [566, 0]
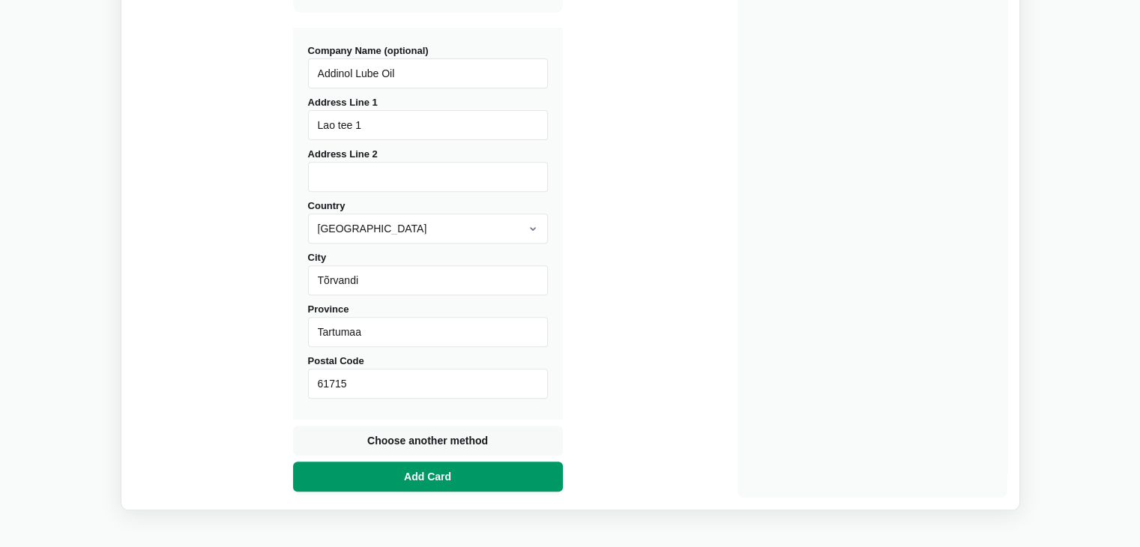
type input "61715"
click at [444, 469] on span "Add Card" at bounding box center [427, 476] width 53 height 15
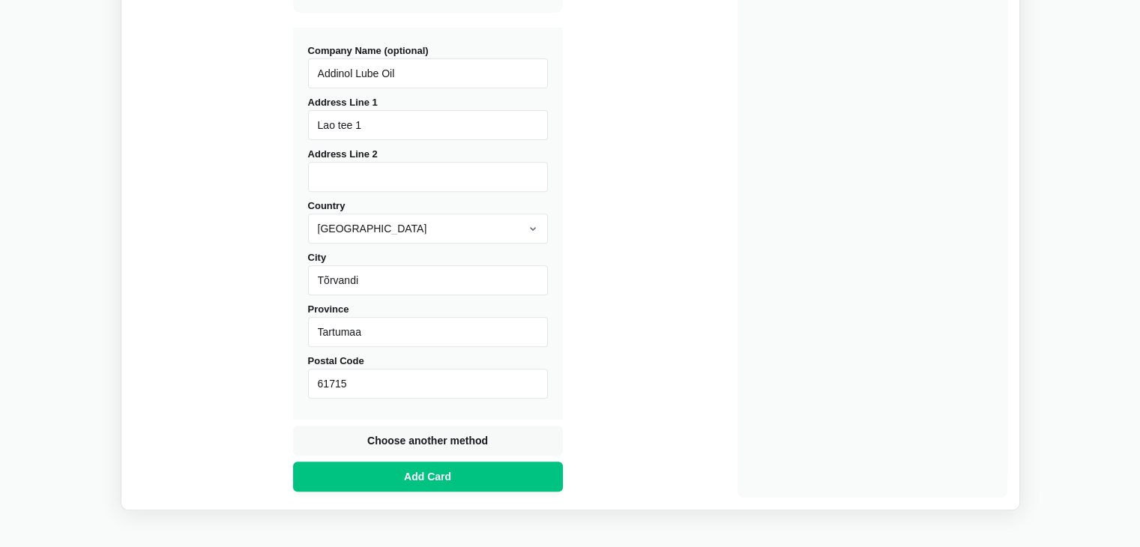
click at [970, 226] on div "Diffchecker Pro + Desktop 29 % Off $15.00 per month Billing monthly yearly Tota…" at bounding box center [872, 10] width 270 height 976
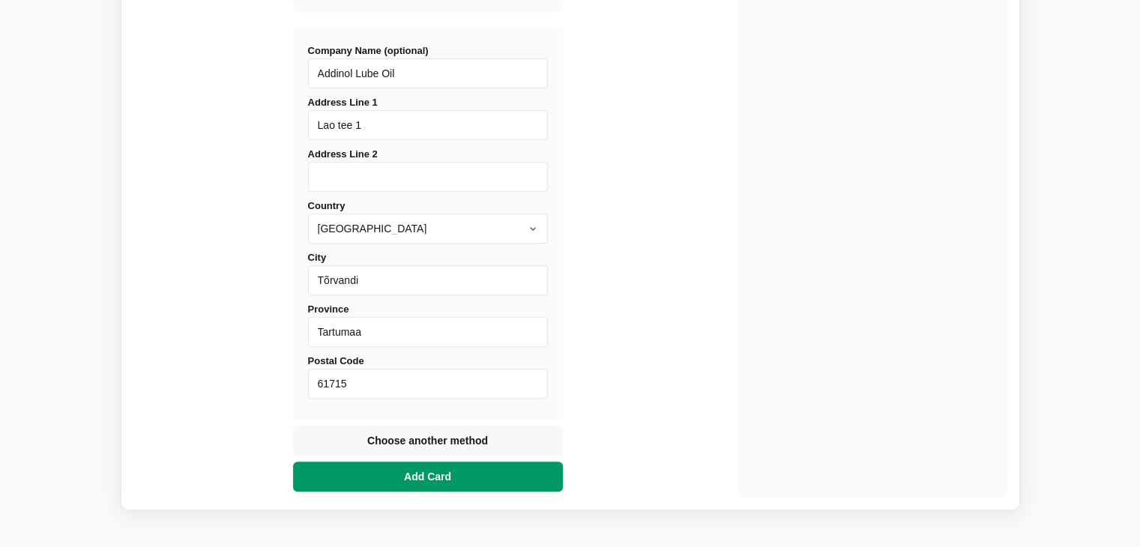
click at [457, 467] on button "Add Card" at bounding box center [428, 477] width 270 height 30
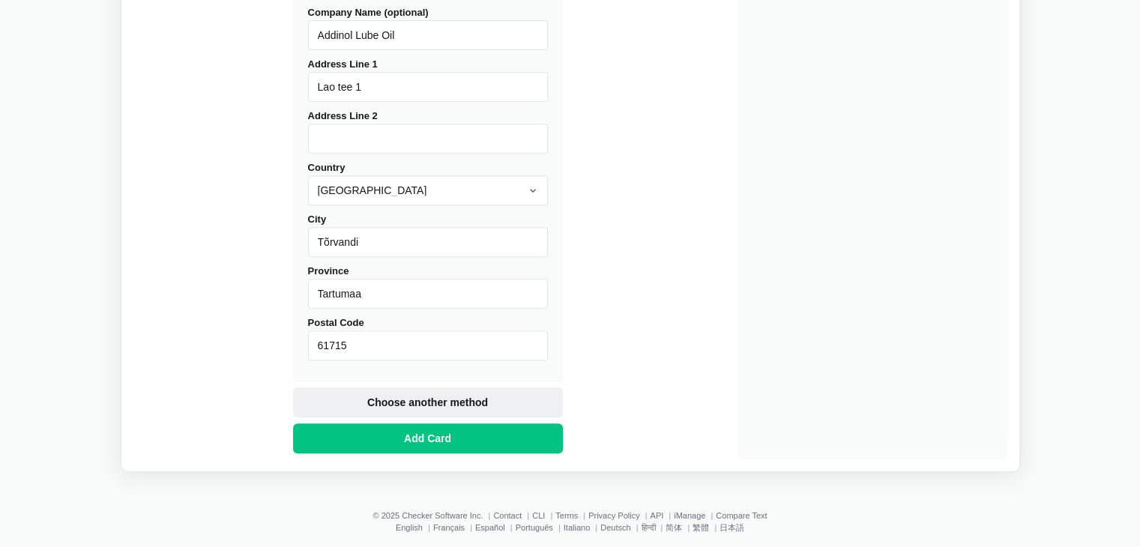
scroll to position [605, 0]
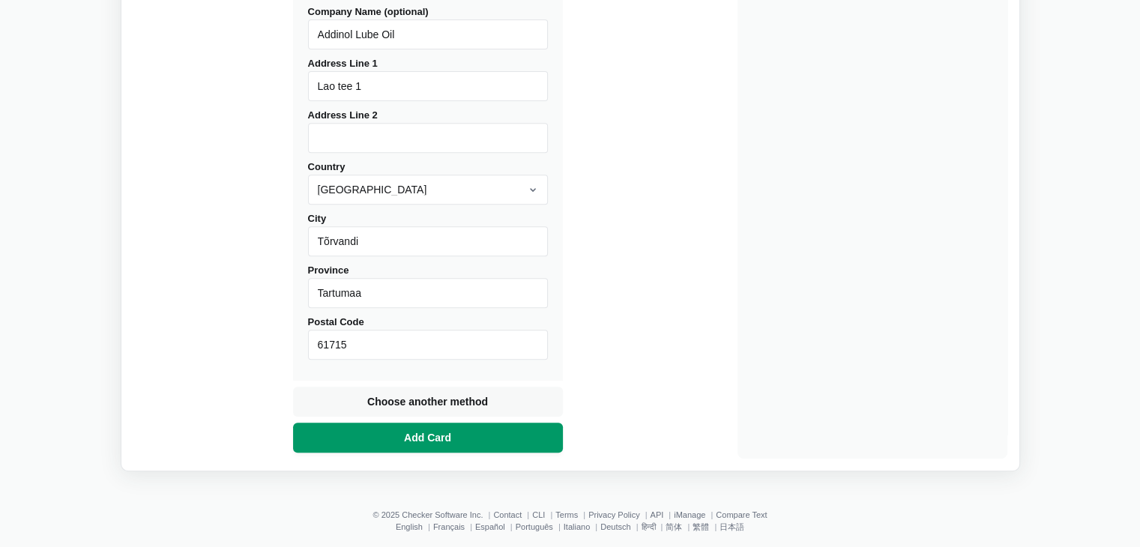
click at [453, 431] on button "Add Card" at bounding box center [428, 438] width 270 height 30
click at [444, 441] on span "Add Card" at bounding box center [427, 437] width 53 height 15
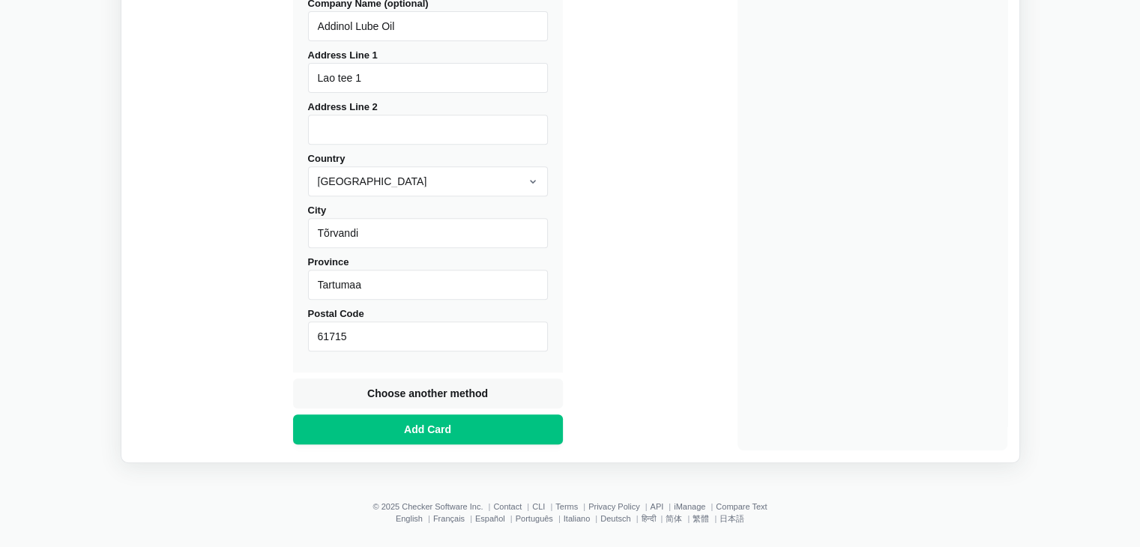
scroll to position [621, 0]
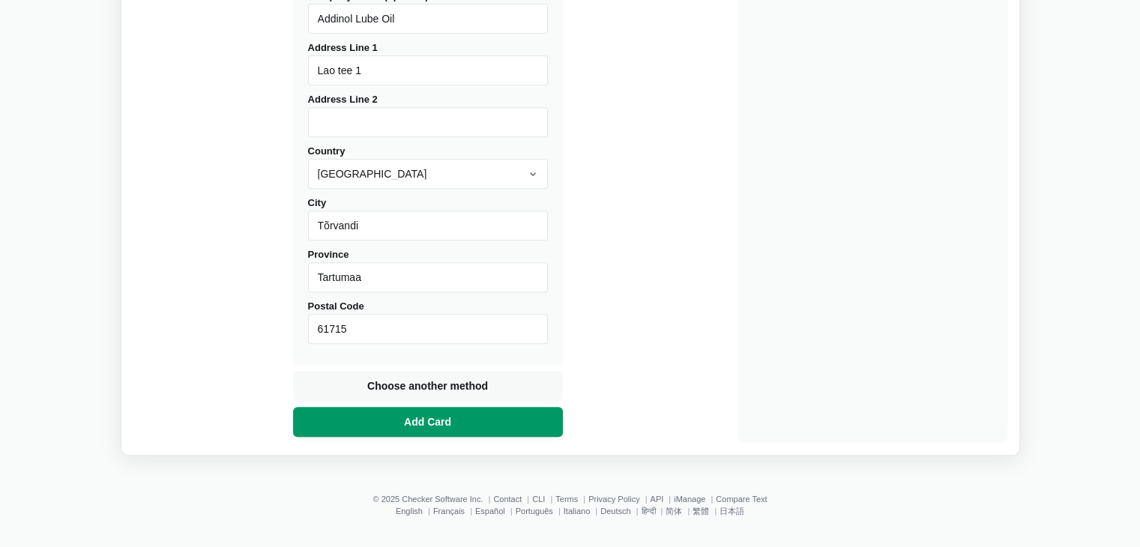
click at [402, 419] on span "Add Card" at bounding box center [427, 421] width 53 height 15
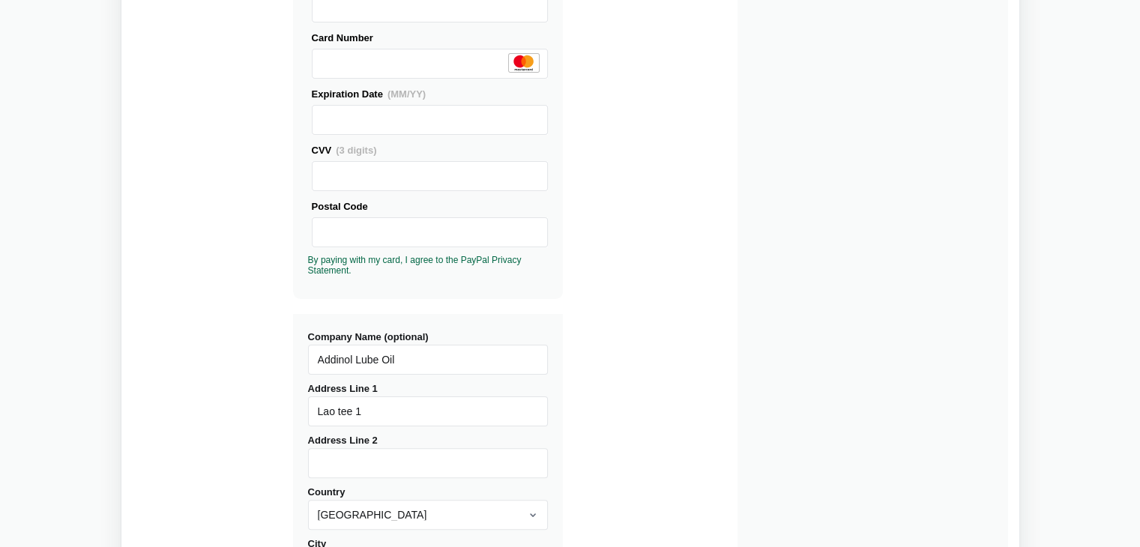
scroll to position [309, 0]
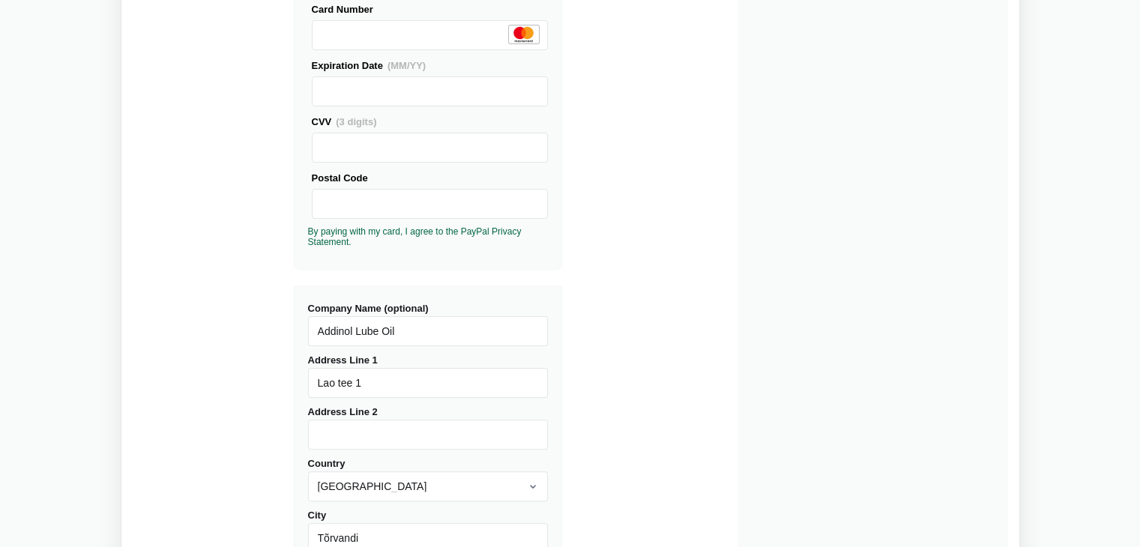
click at [629, 264] on div "Buy Diffchecker Desktop Number of licenses 1 Visa MasterCard Union Pay American…" at bounding box center [570, 263] width 874 height 985
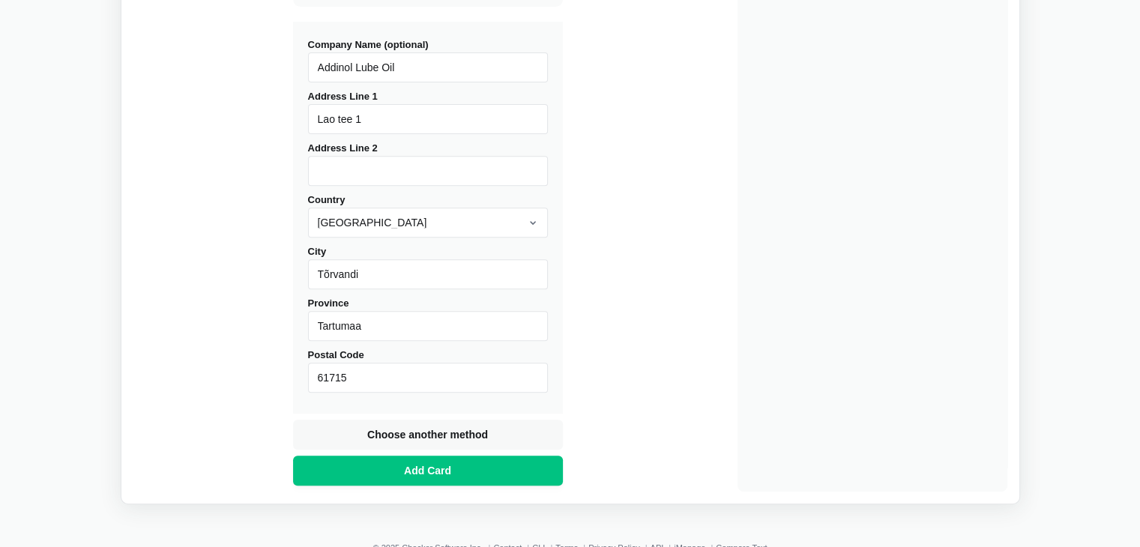
scroll to position [575, 0]
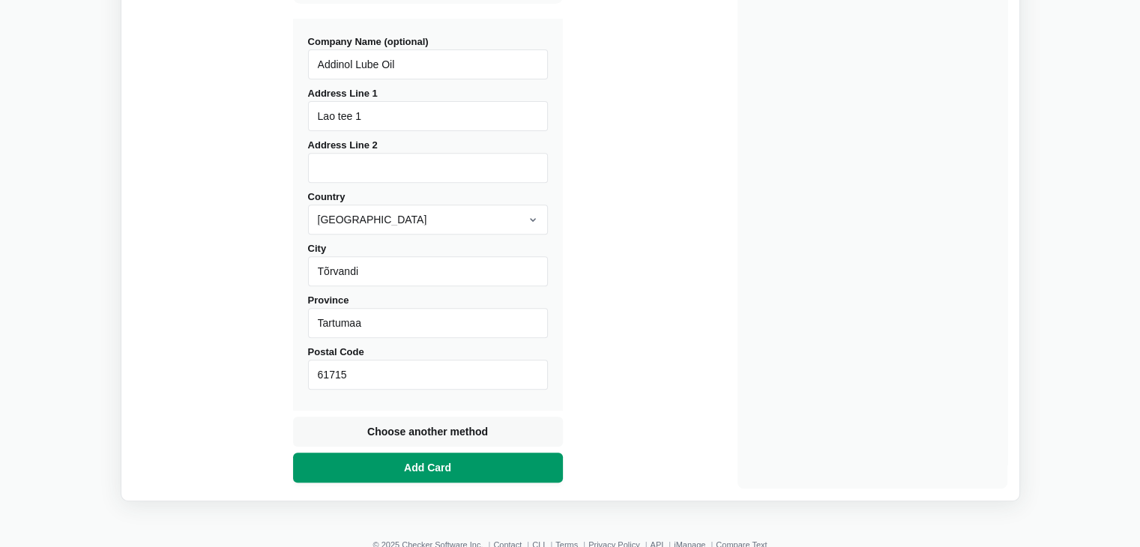
click at [442, 468] on span "Add Card" at bounding box center [427, 467] width 53 height 15
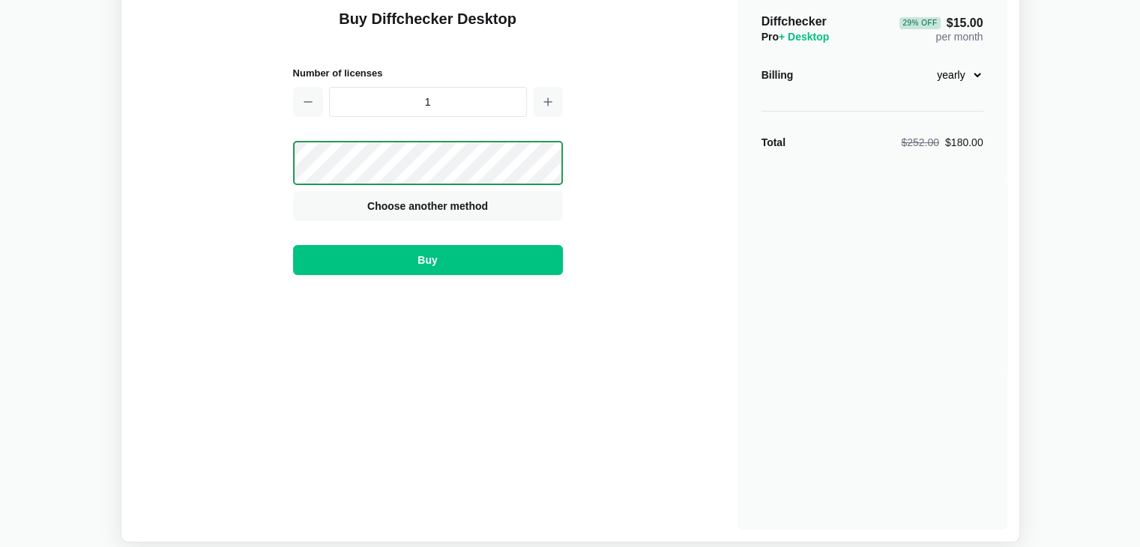
scroll to position [91, 0]
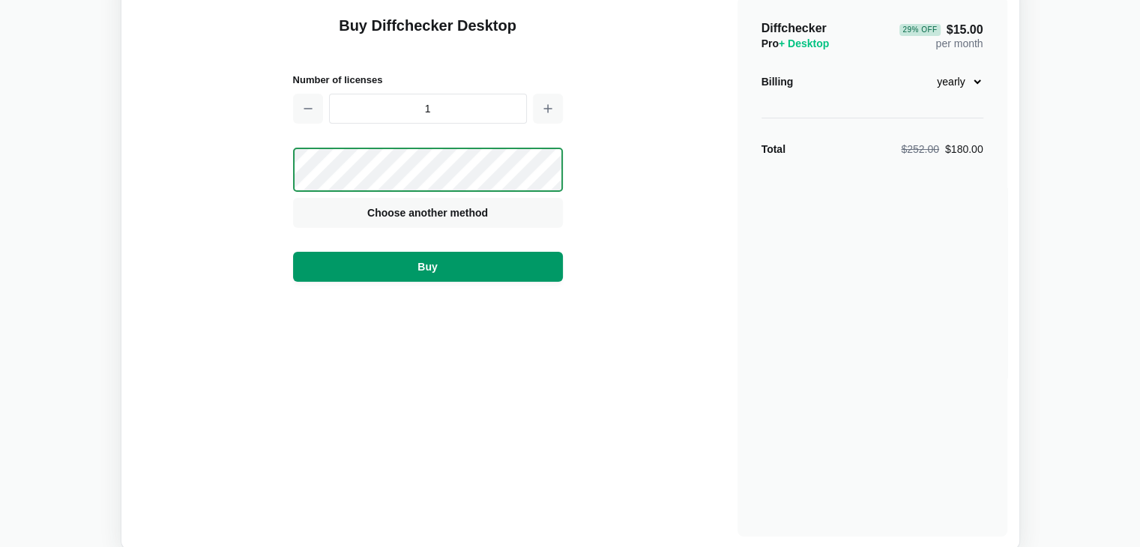
click at [462, 273] on button "Buy" at bounding box center [428, 267] width 270 height 30
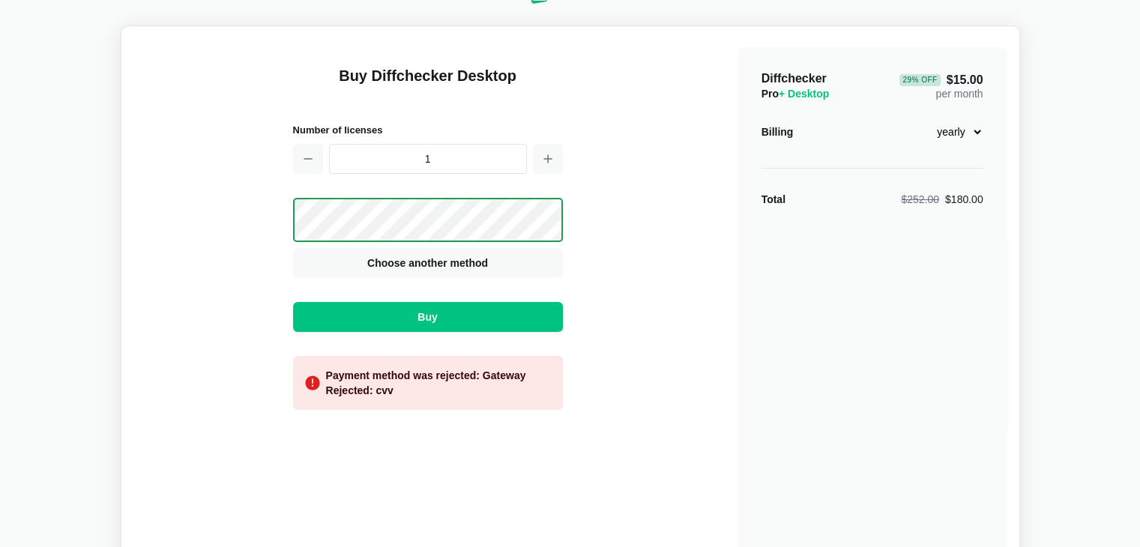
scroll to position [42, 0]
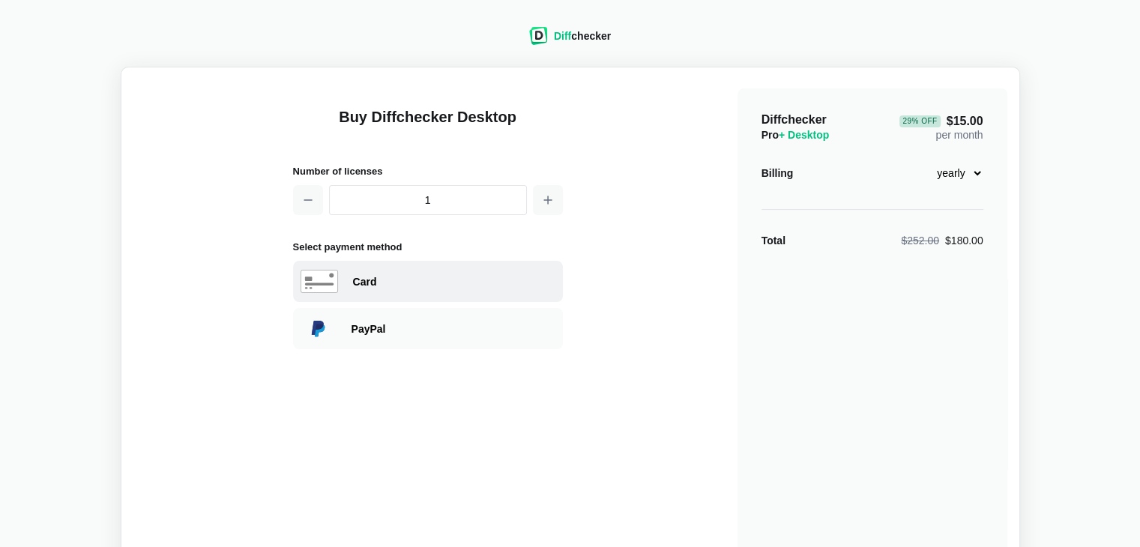
click at [387, 288] on div "Card" at bounding box center [428, 281] width 270 height 41
select select "[GEOGRAPHIC_DATA]"
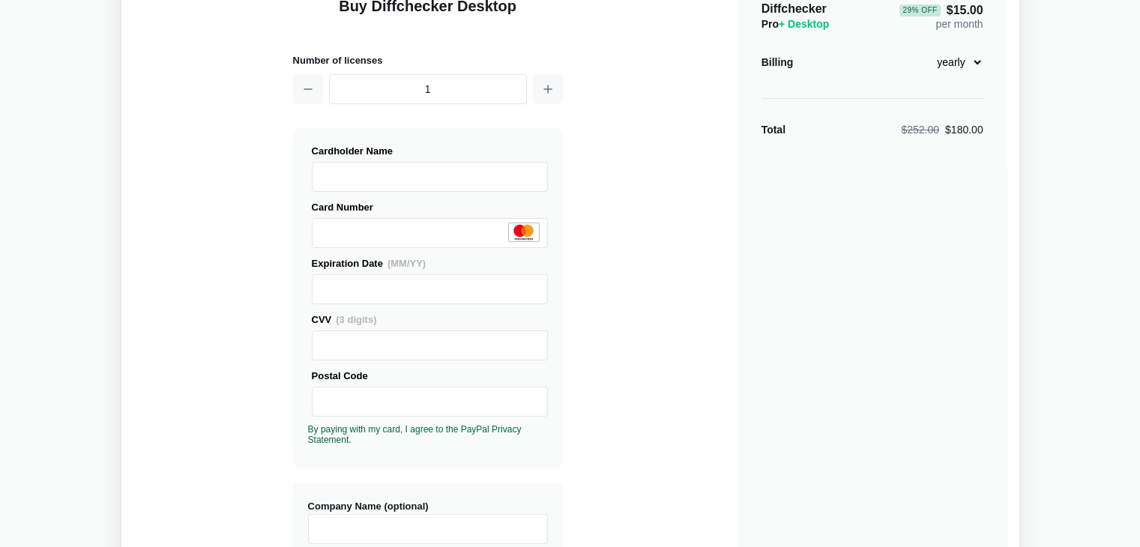
scroll to position [111, 0]
click at [698, 378] on div "Buy Diffchecker Desktop Number of licenses 1 Visa MasterCard Union Pay American…" at bounding box center [570, 461] width 874 height 985
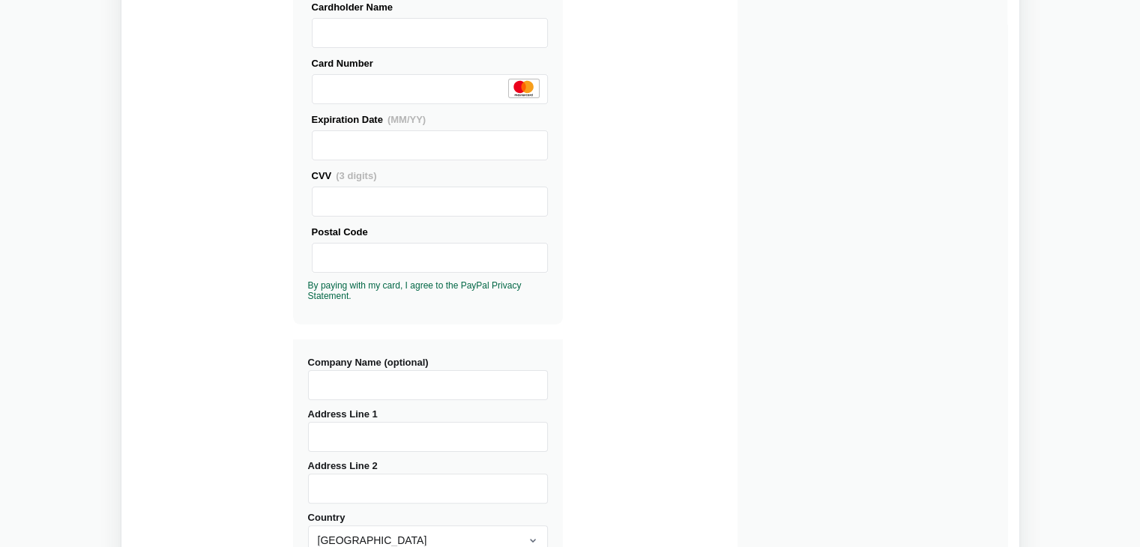
scroll to position [255, 0]
click at [447, 377] on input "Company Name (optional)" at bounding box center [428, 385] width 240 height 30
type input "Addinol Lube Oil"
click at [327, 431] on input "Address Line 1" at bounding box center [428, 437] width 240 height 30
type input "Lao tee 1"
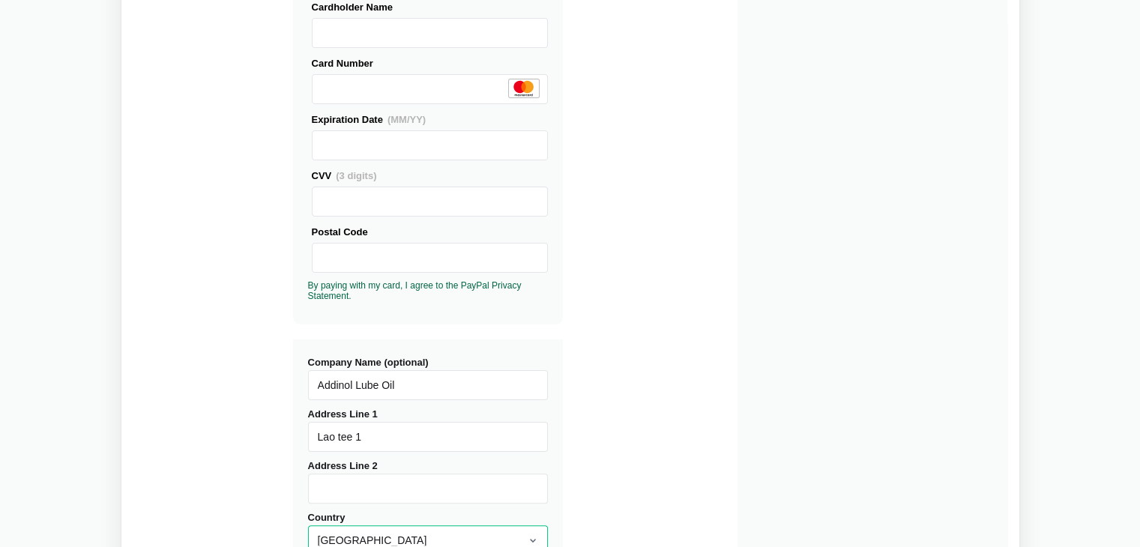
select select "[GEOGRAPHIC_DATA]"
type input "Tõrvandi"
type input "61715"
type input "Tartumaa"
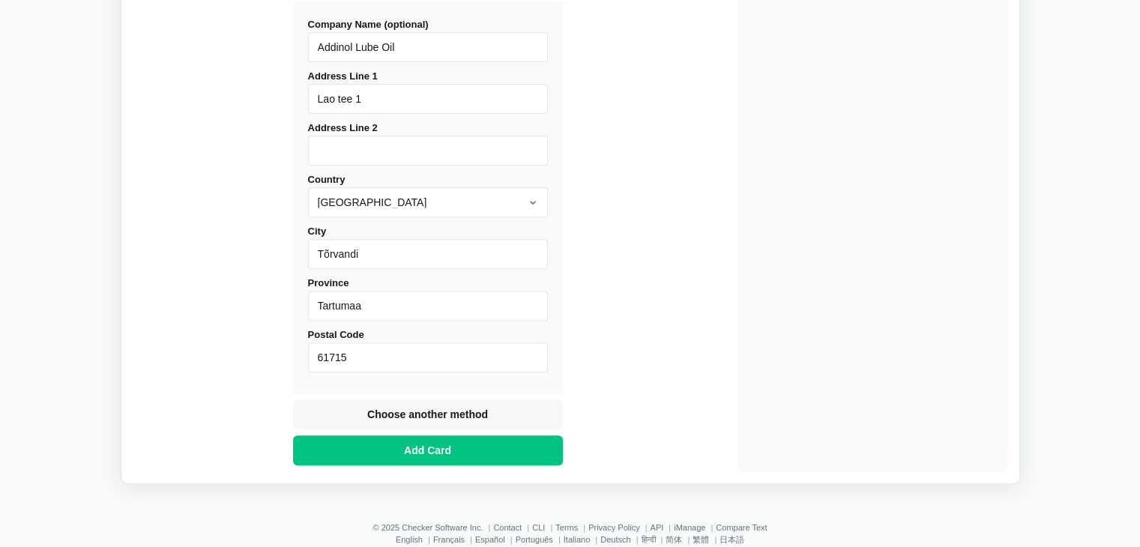
scroll to position [593, 0]
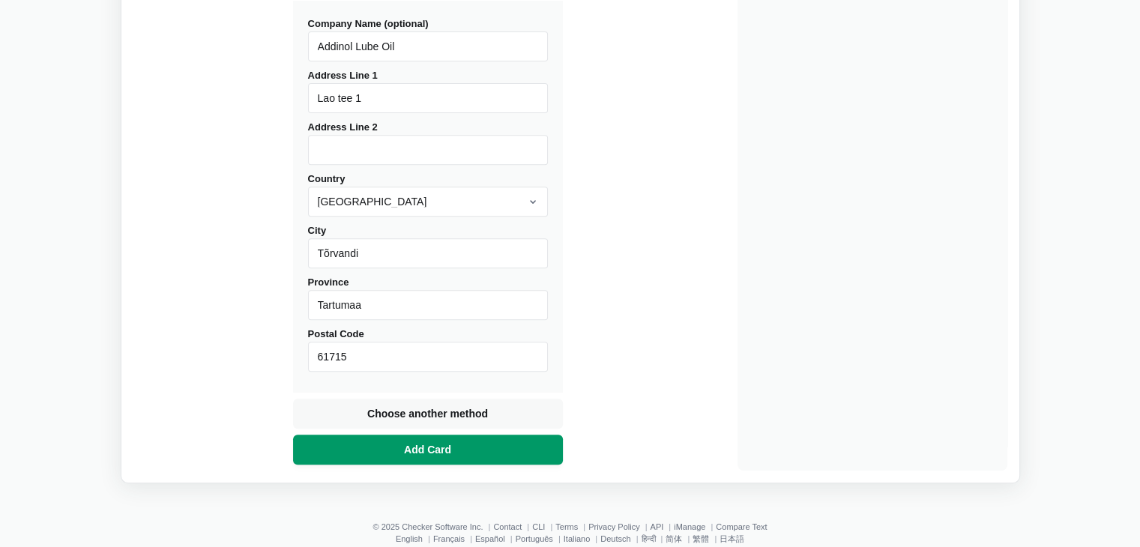
click at [473, 438] on button "Add Card" at bounding box center [428, 450] width 270 height 30
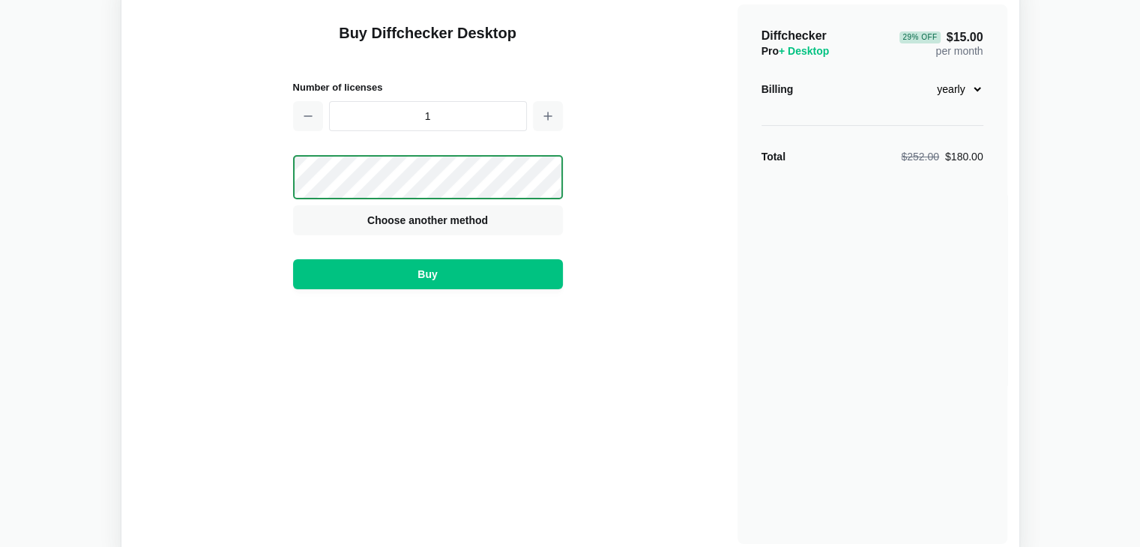
scroll to position [62, 0]
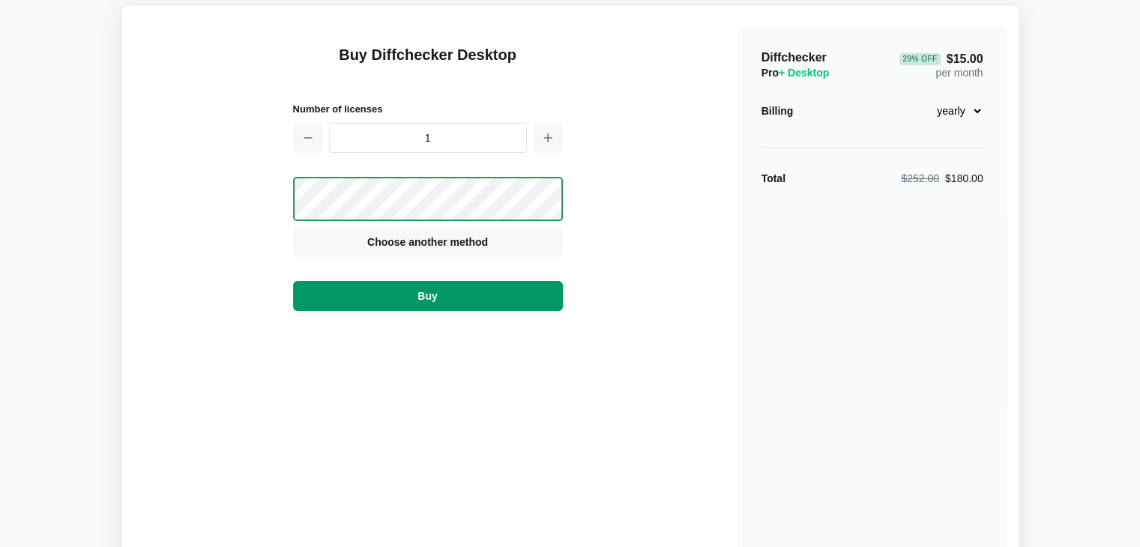
click at [371, 291] on button "Buy" at bounding box center [428, 296] width 270 height 30
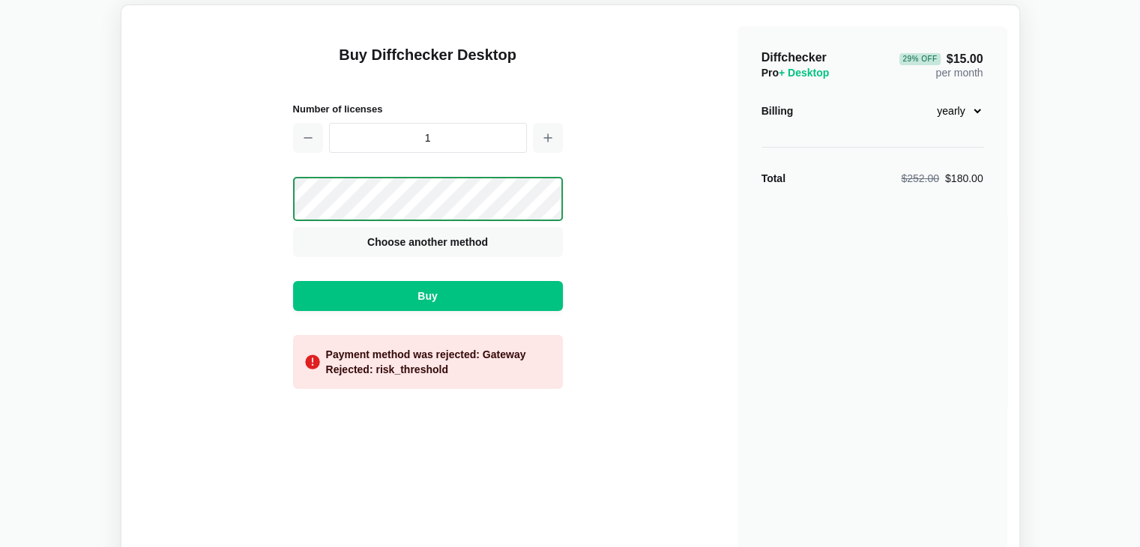
click at [43, 96] on div "Diff checker Buy Diffchecker Desktop Number of licenses 1 Visa MasterCard Union…" at bounding box center [570, 263] width 1122 height 632
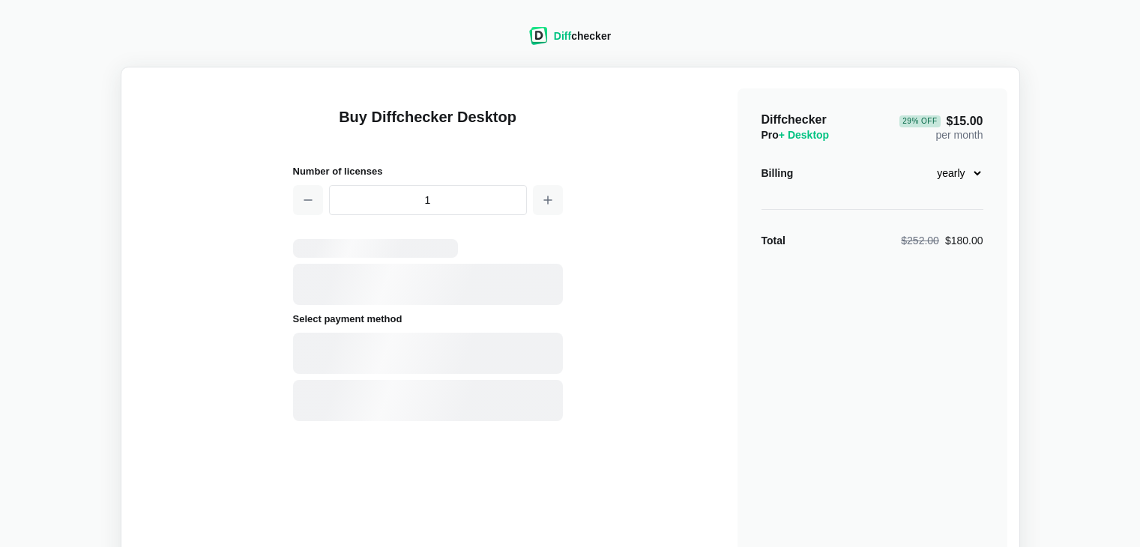
scroll to position [62, 0]
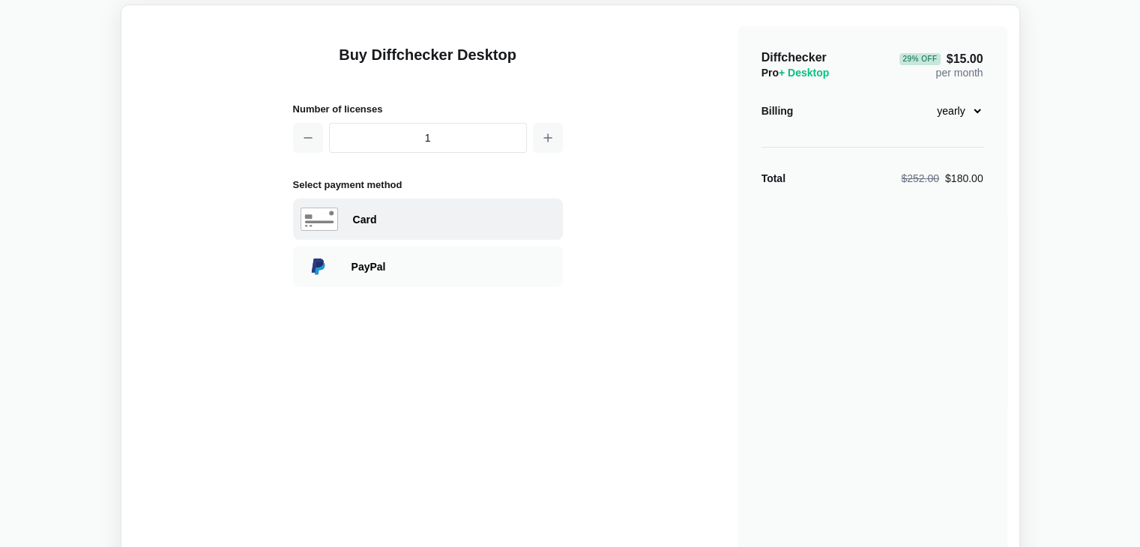
click at [392, 217] on div "Card" at bounding box center [454, 219] width 202 height 15
select select "[GEOGRAPHIC_DATA]"
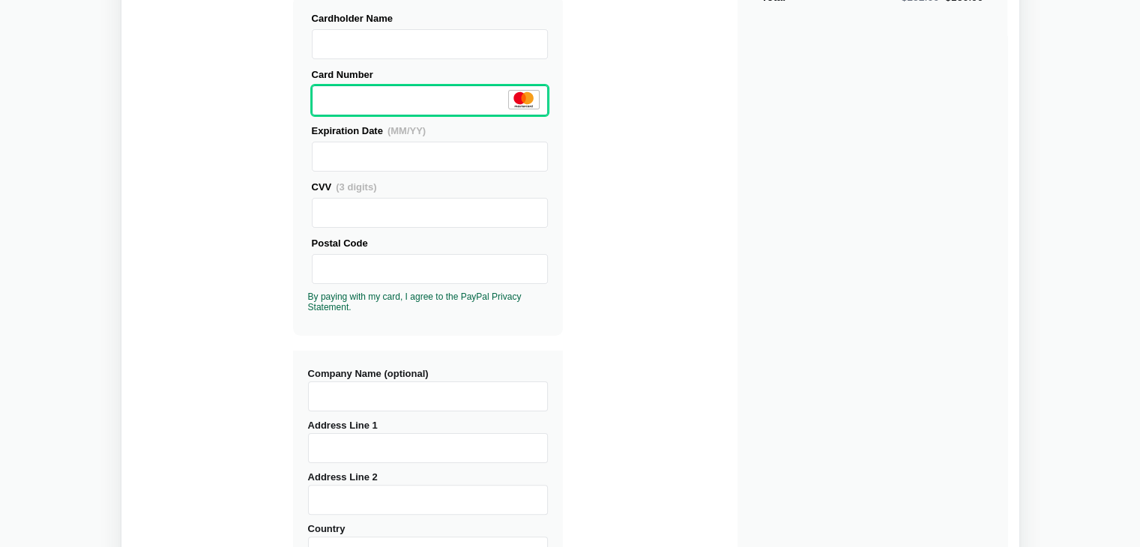
scroll to position [246, 0]
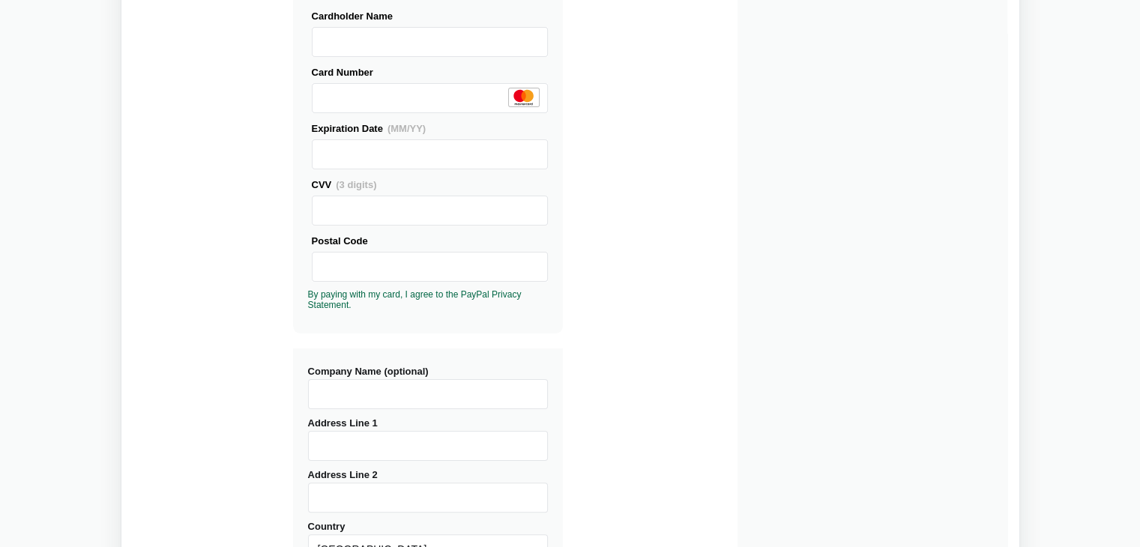
click at [489, 387] on input "Company Name (optional)" at bounding box center [428, 394] width 240 height 30
type input "Addinol Lube Oil"
type input "Lao tee 1"
select select "Estonia"
type input "Tõrvandi"
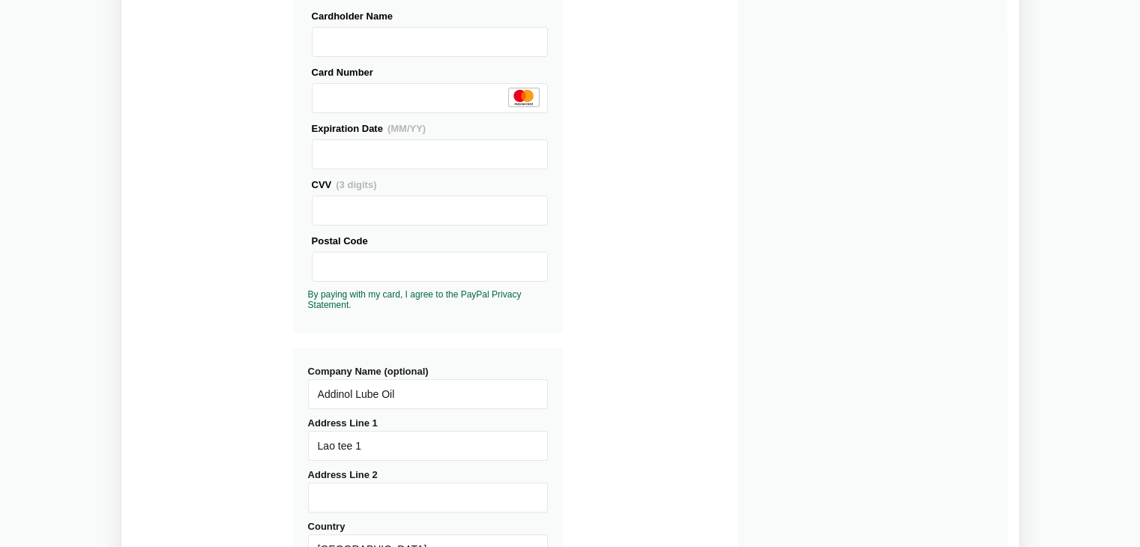
type input "61715"
type input "Tartumaa"
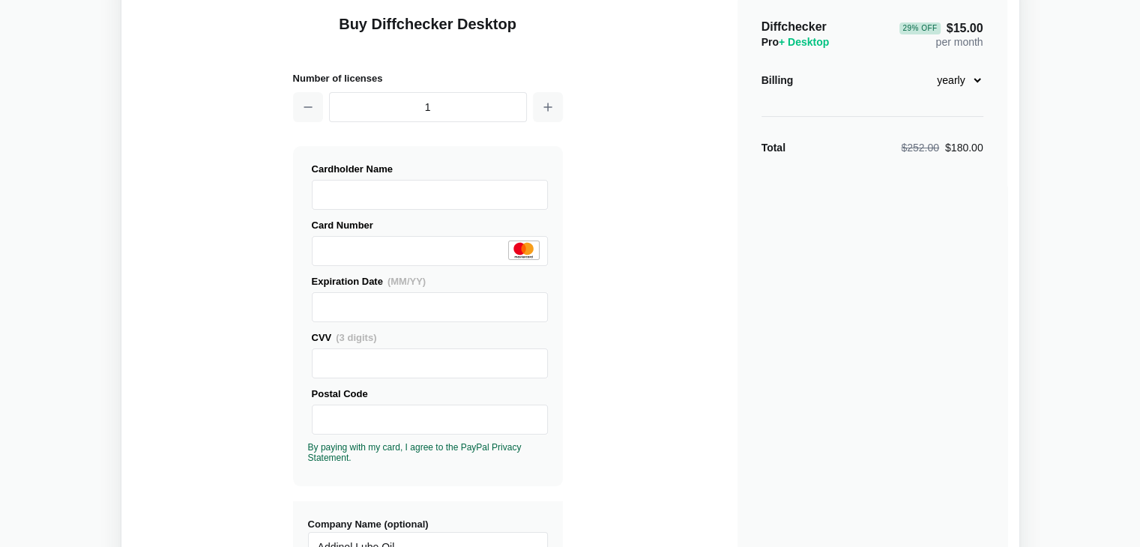
scroll to position [91, 0]
click at [713, 352] on div "Buy Diffchecker Desktop Number of licenses 1 Visa MasterCard Union Pay American…" at bounding box center [570, 480] width 874 height 985
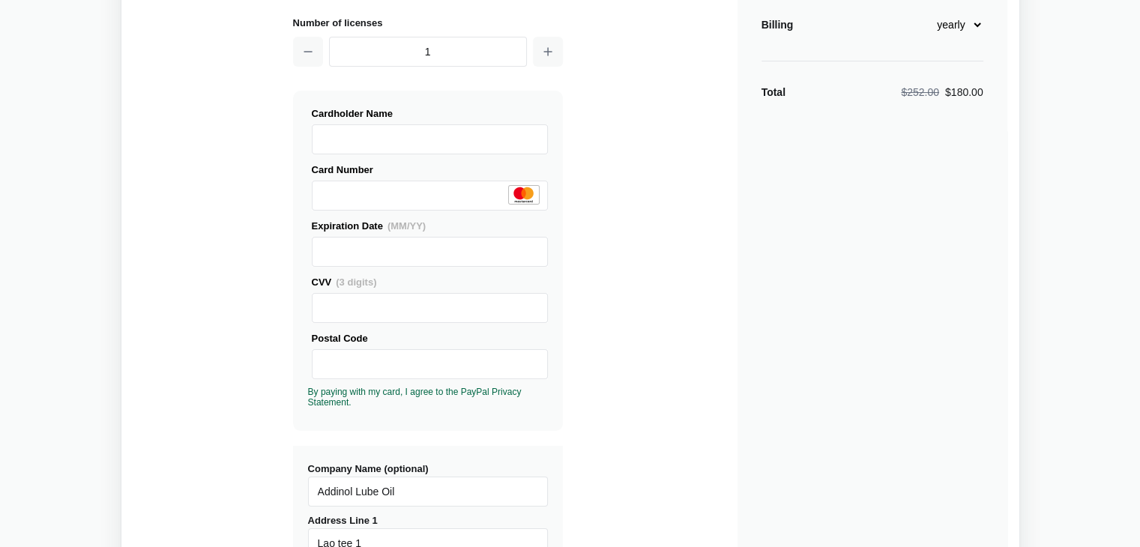
scroll to position [151, 0]
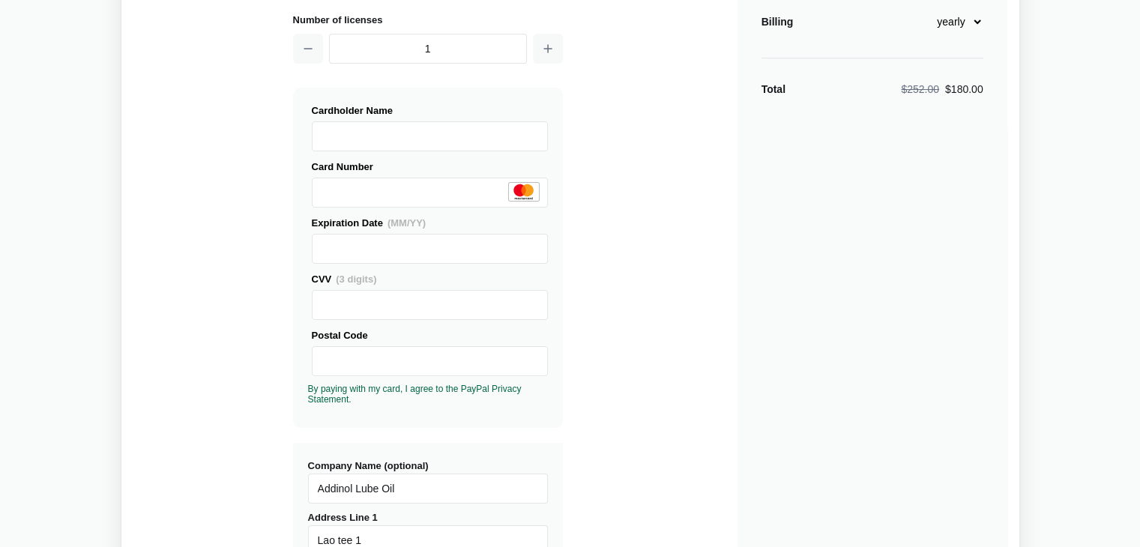
click at [752, 324] on div "Diffchecker Pro + Desktop 29 % Off $15.00 per month Billing monthly yearly Tota…" at bounding box center [872, 425] width 270 height 976
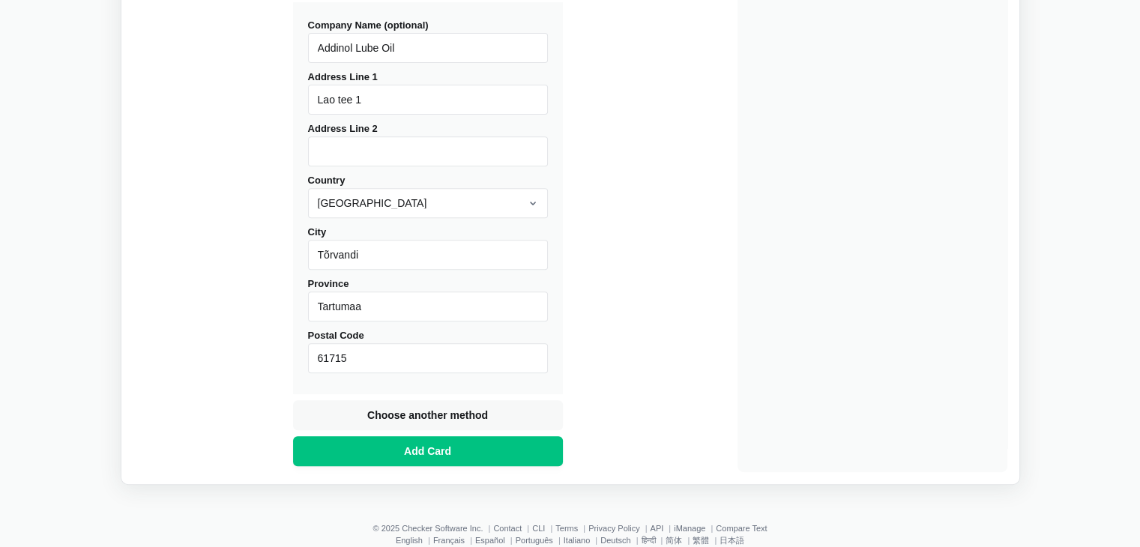
scroll to position [621, 0]
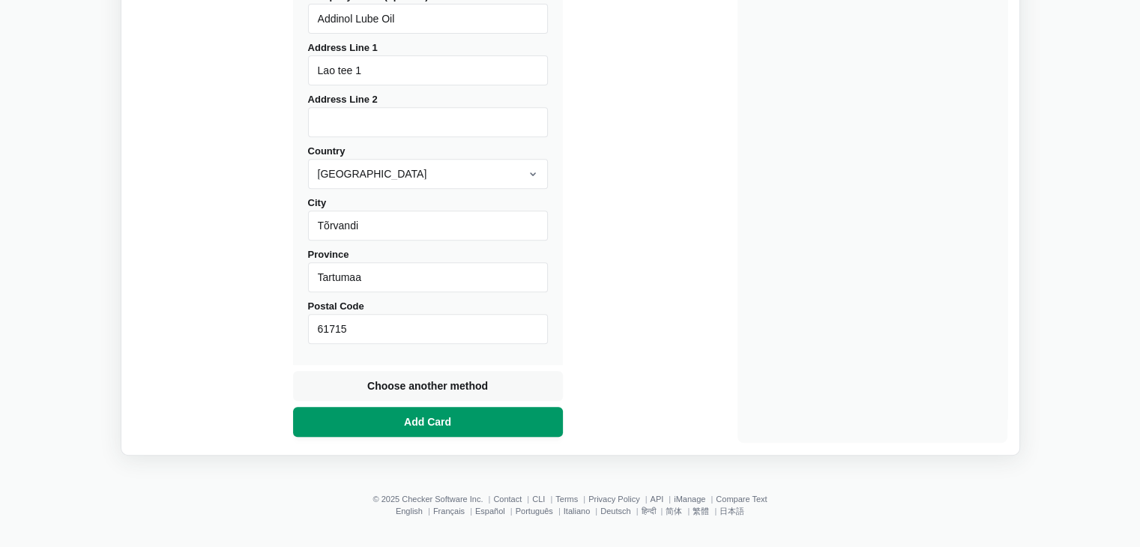
click at [481, 414] on button "Add Card" at bounding box center [428, 422] width 270 height 30
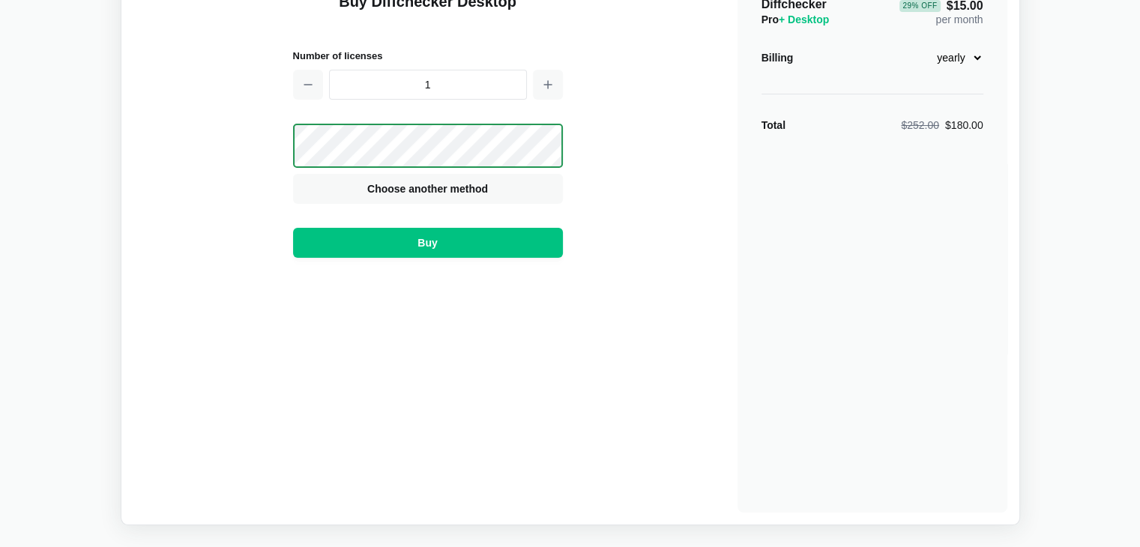
scroll to position [114, 0]
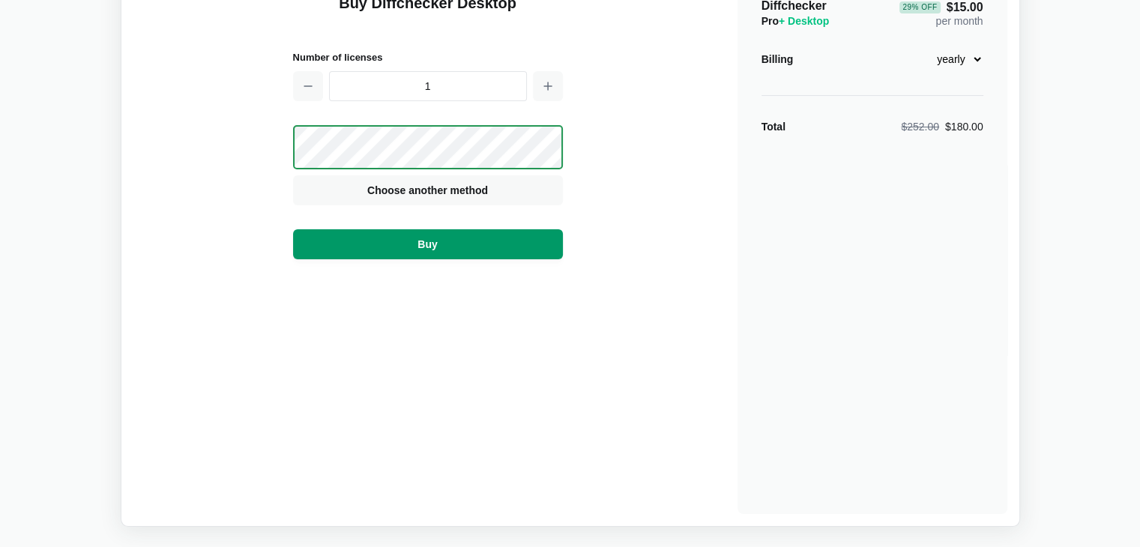
click at [451, 243] on button "Buy" at bounding box center [428, 244] width 270 height 30
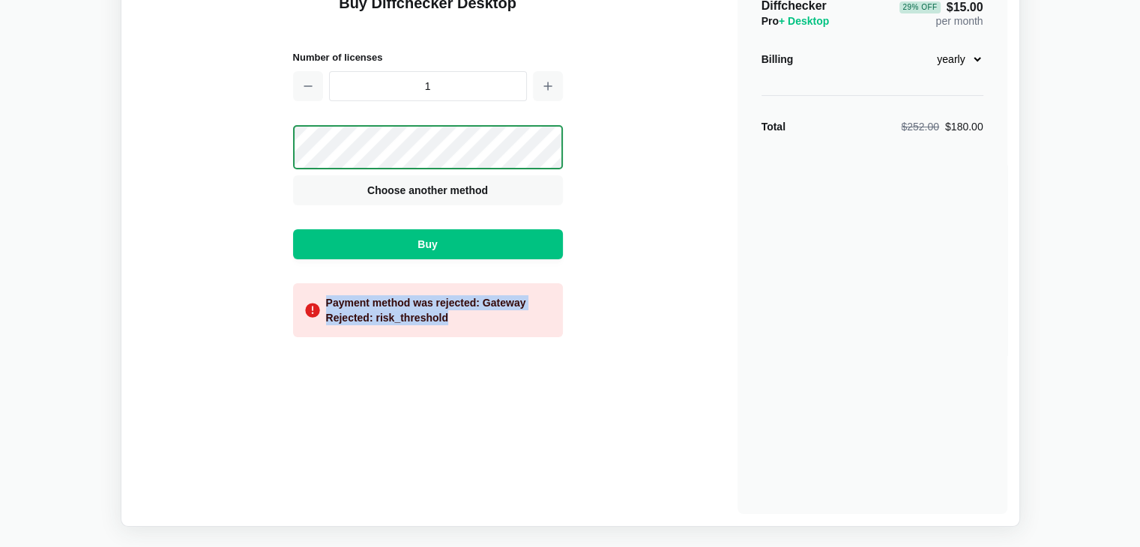
drag, startPoint x: 447, startPoint y: 324, endPoint x: 324, endPoint y: 303, distance: 124.7
click at [324, 303] on div "Payment method was rejected: Gateway Rejected: risk_threshold" at bounding box center [428, 310] width 270 height 54
copy div "Payment method was rejected: Gateway Rejected: risk_threshold"
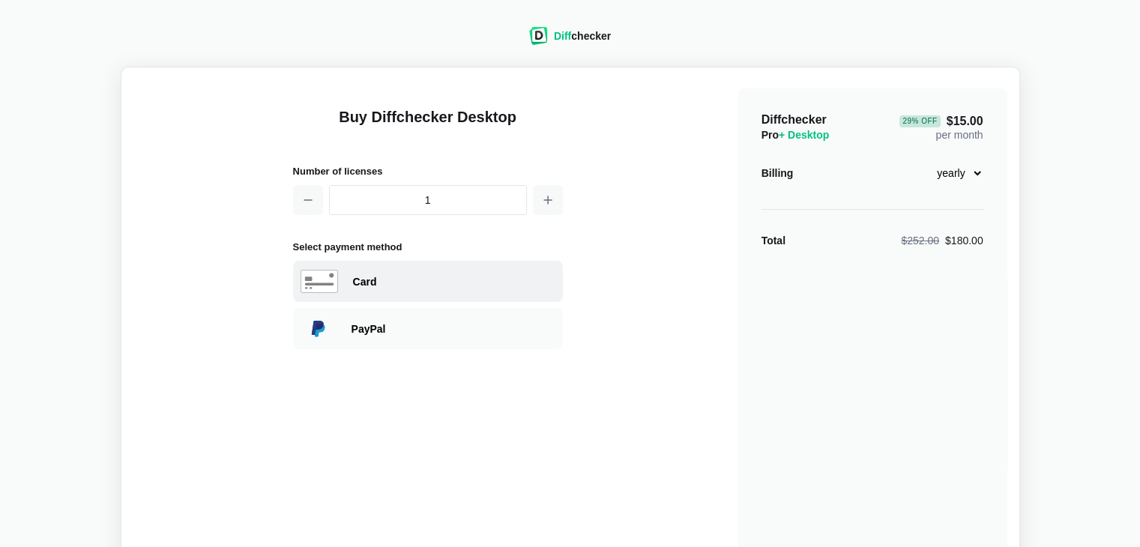
click at [344, 275] on div "Card" at bounding box center [428, 281] width 270 height 41
select select "[GEOGRAPHIC_DATA]"
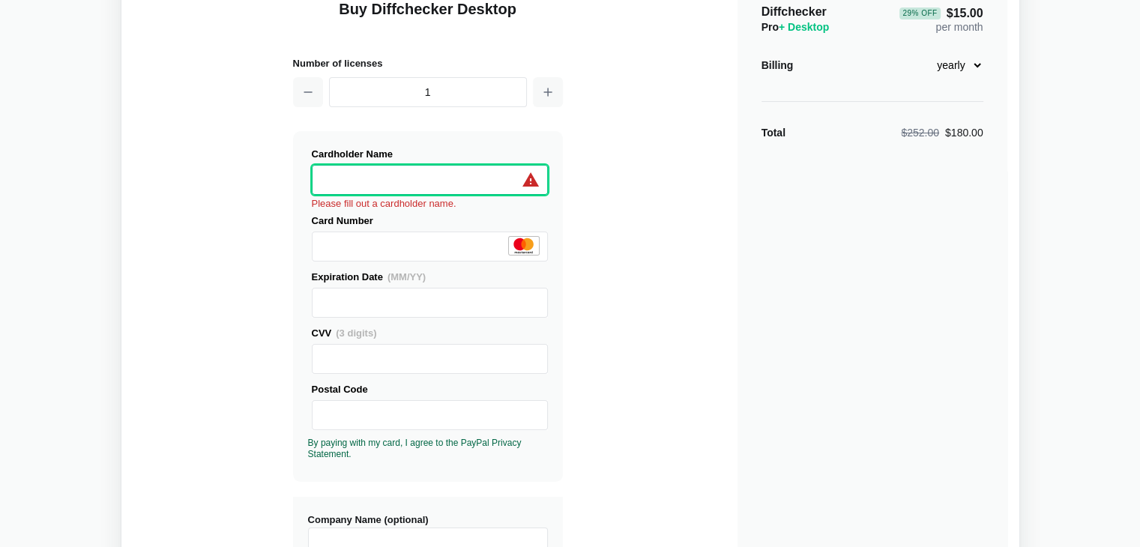
scroll to position [109, 0]
